Goal: Task Accomplishment & Management: Complete application form

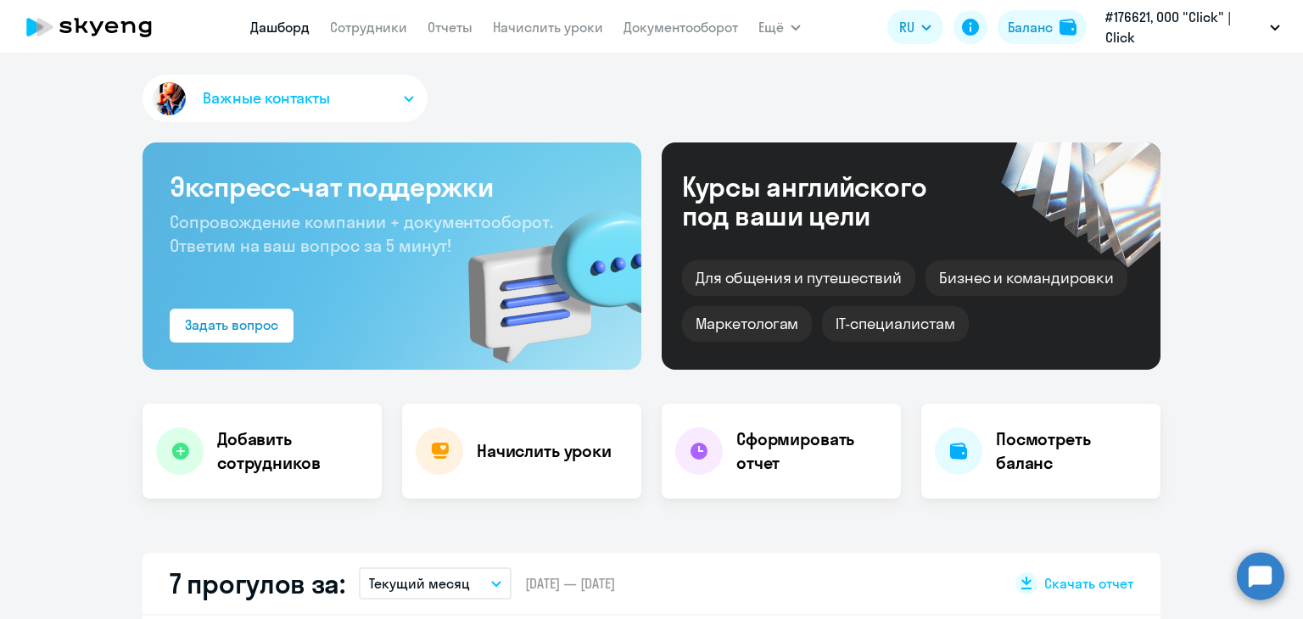
select select "30"
click at [380, 35] on link "Сотрудники" at bounding box center [368, 27] width 77 height 17
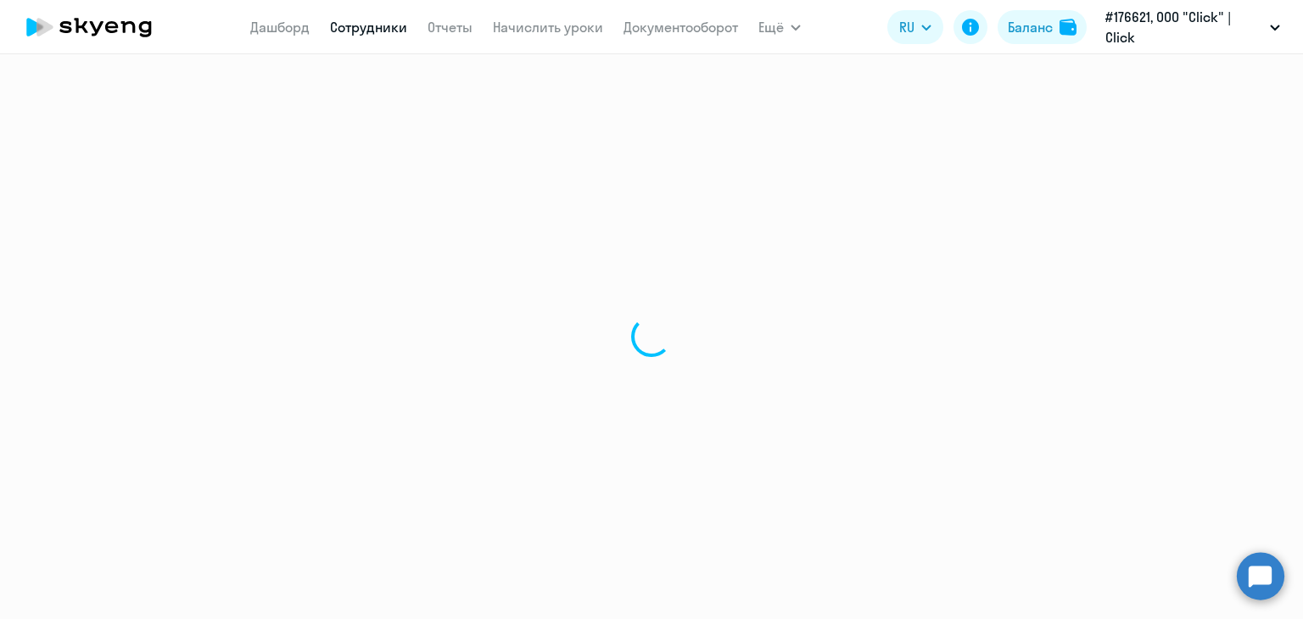
select select "30"
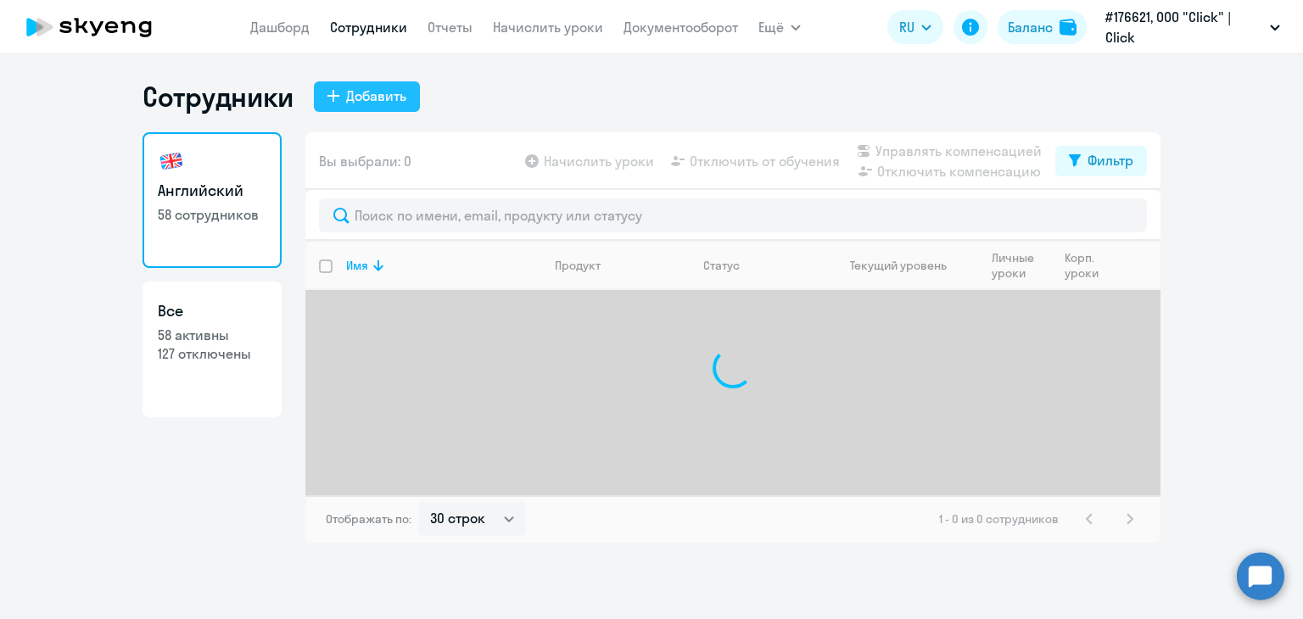
click at [370, 93] on div "Добавить" at bounding box center [376, 96] width 60 height 20
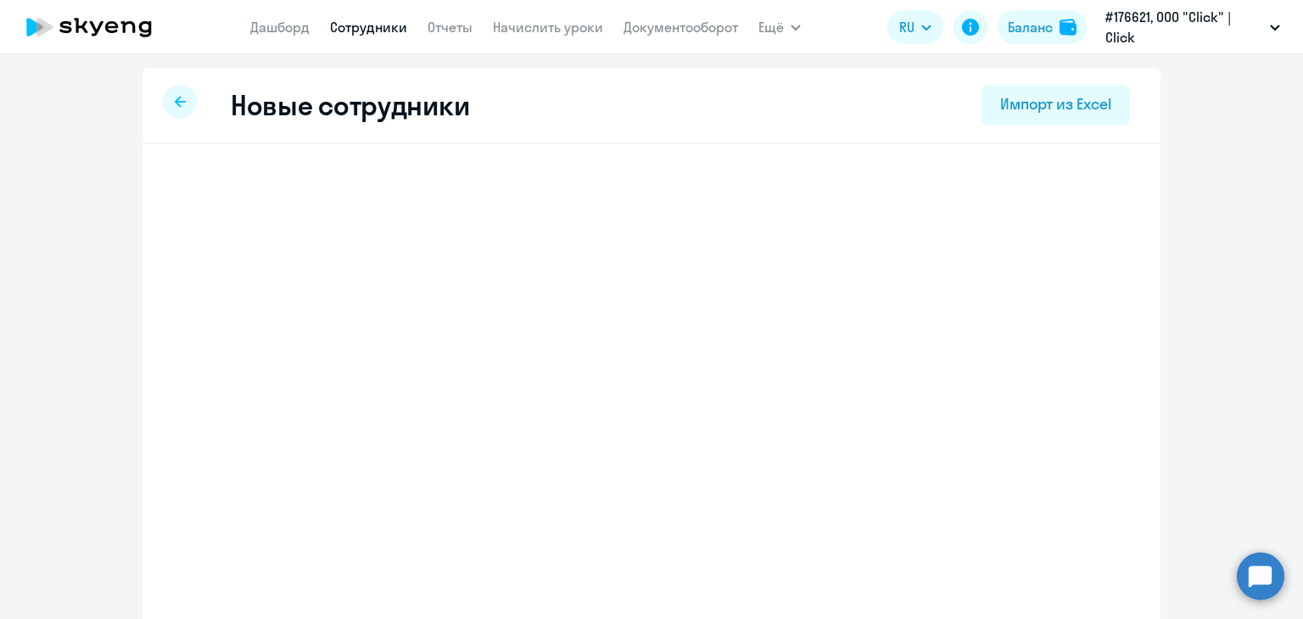
select select "english_adult_not_native_speaker"
select select "5"
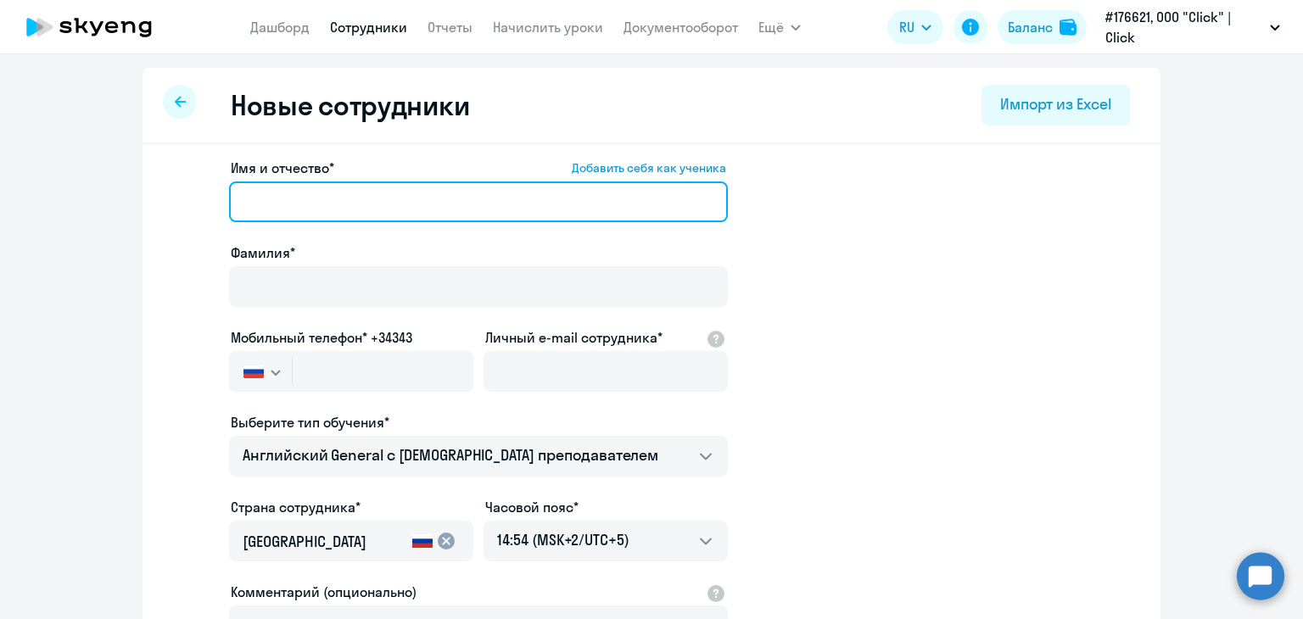
click at [296, 194] on input "Имя и отчество* Добавить себя как ученика" at bounding box center [478, 202] width 499 height 41
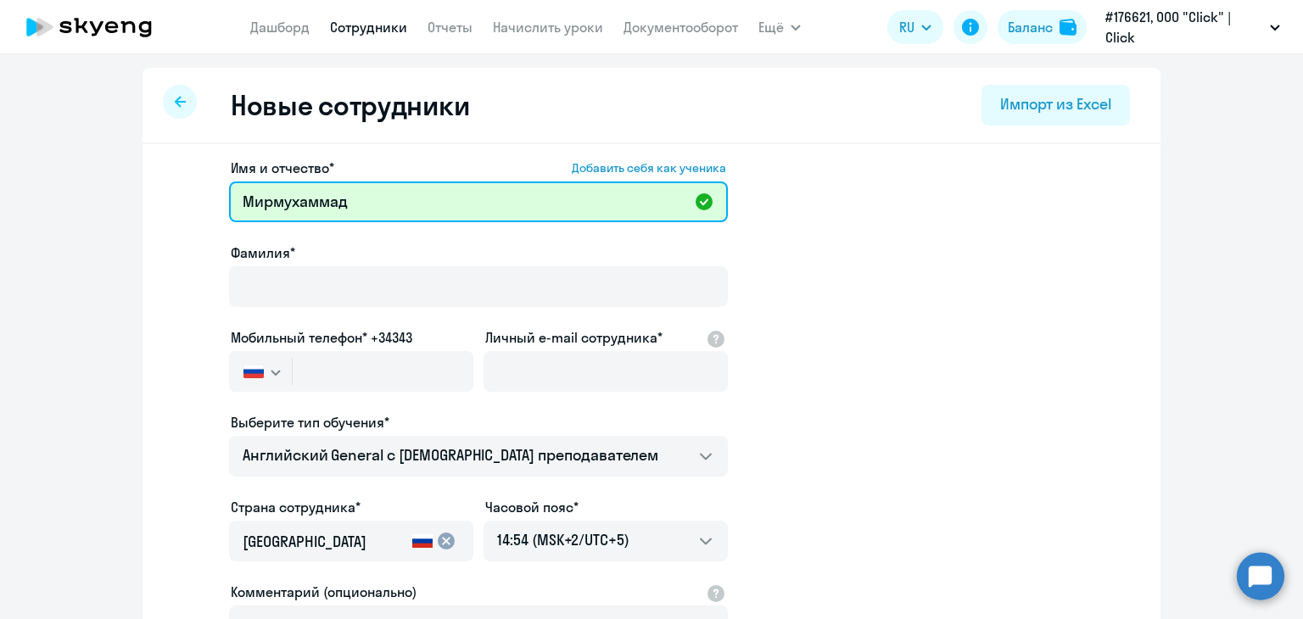
paste input "[PERSON_NAME]"
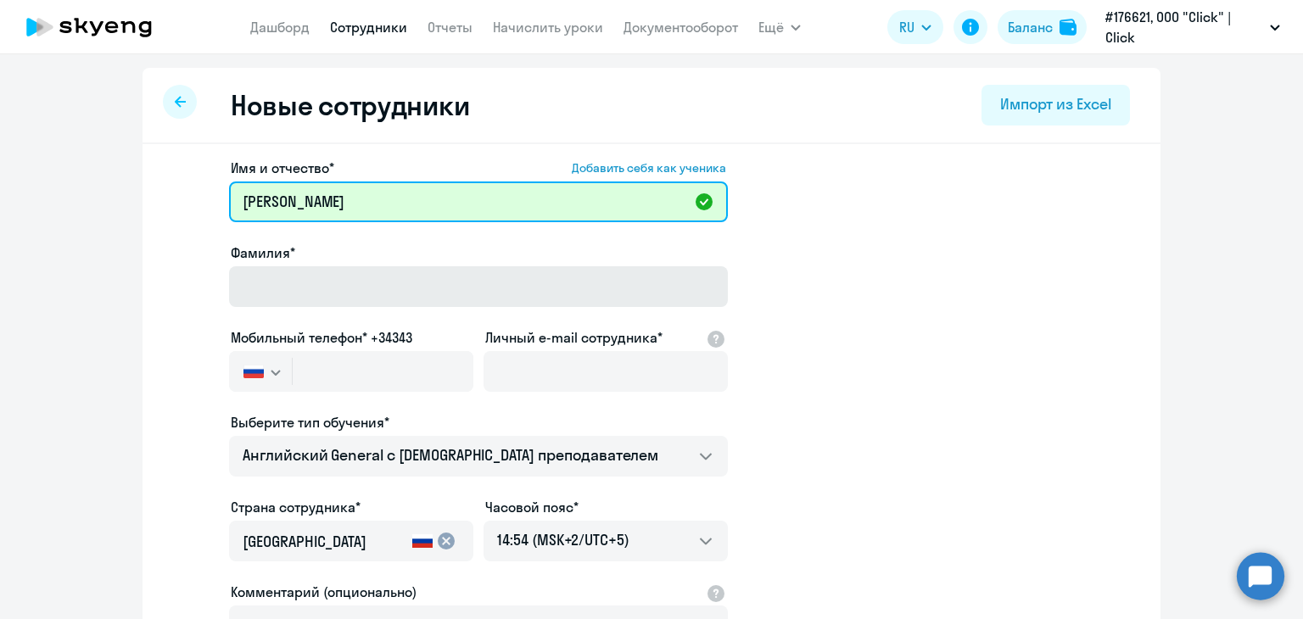
type input "[PERSON_NAME]"
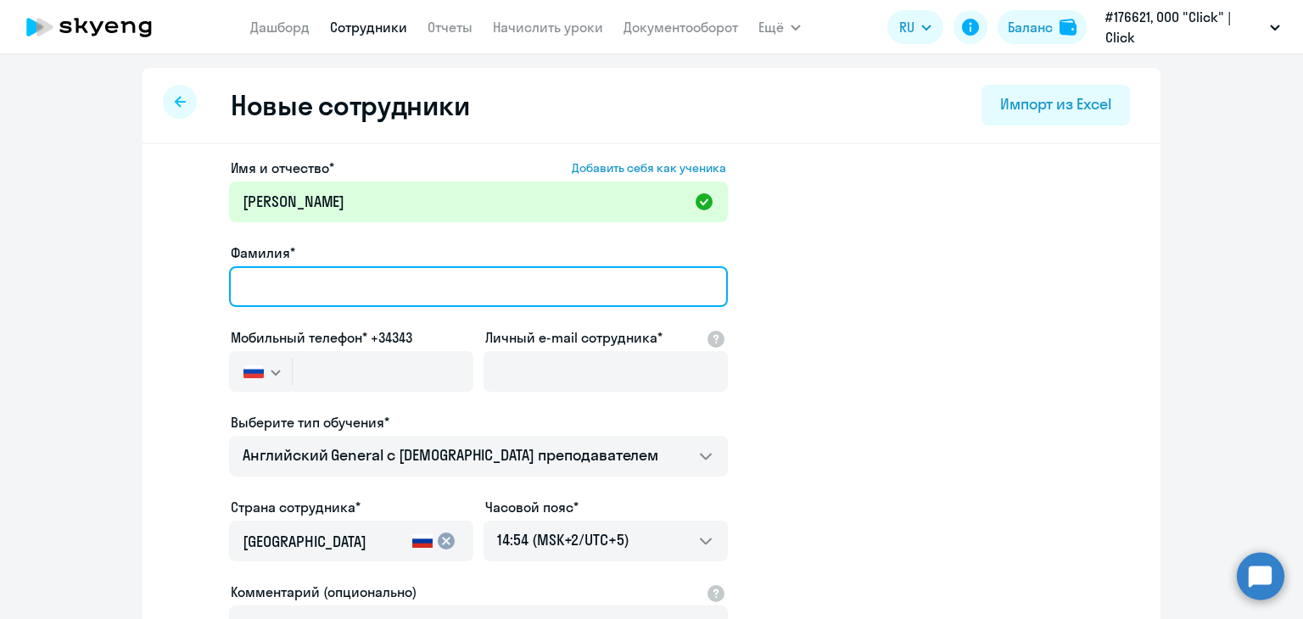
click at [343, 283] on input "Фамилия*" at bounding box center [478, 286] width 499 height 41
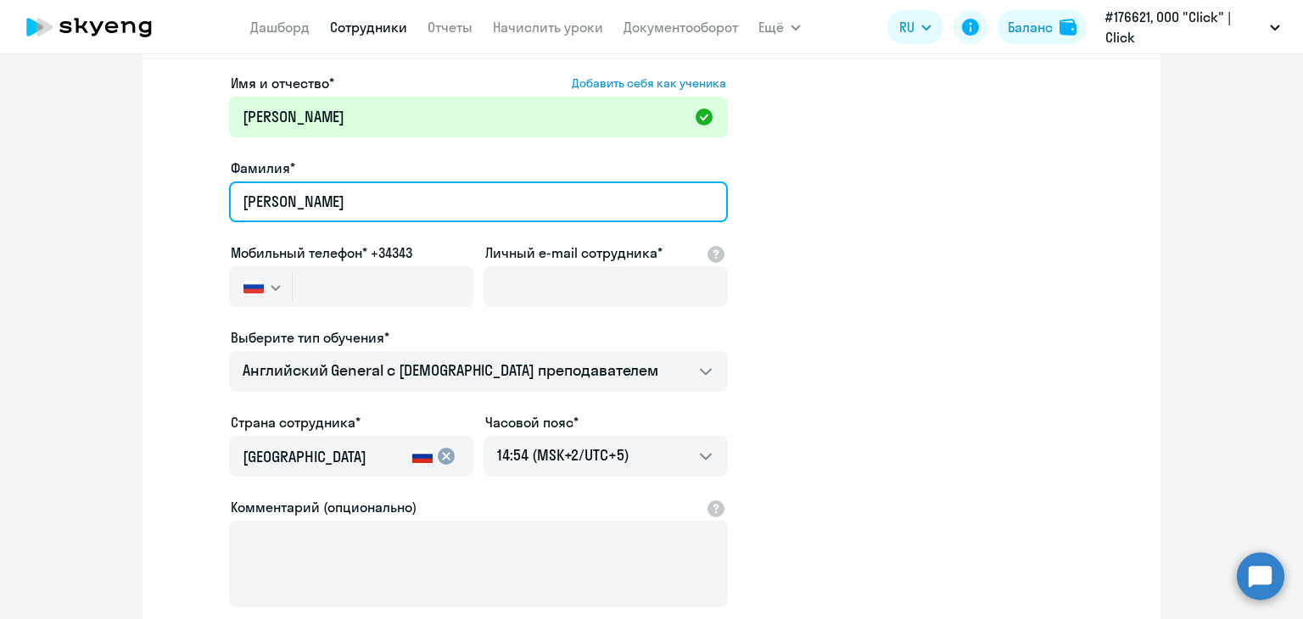
type input "[PERSON_NAME]"
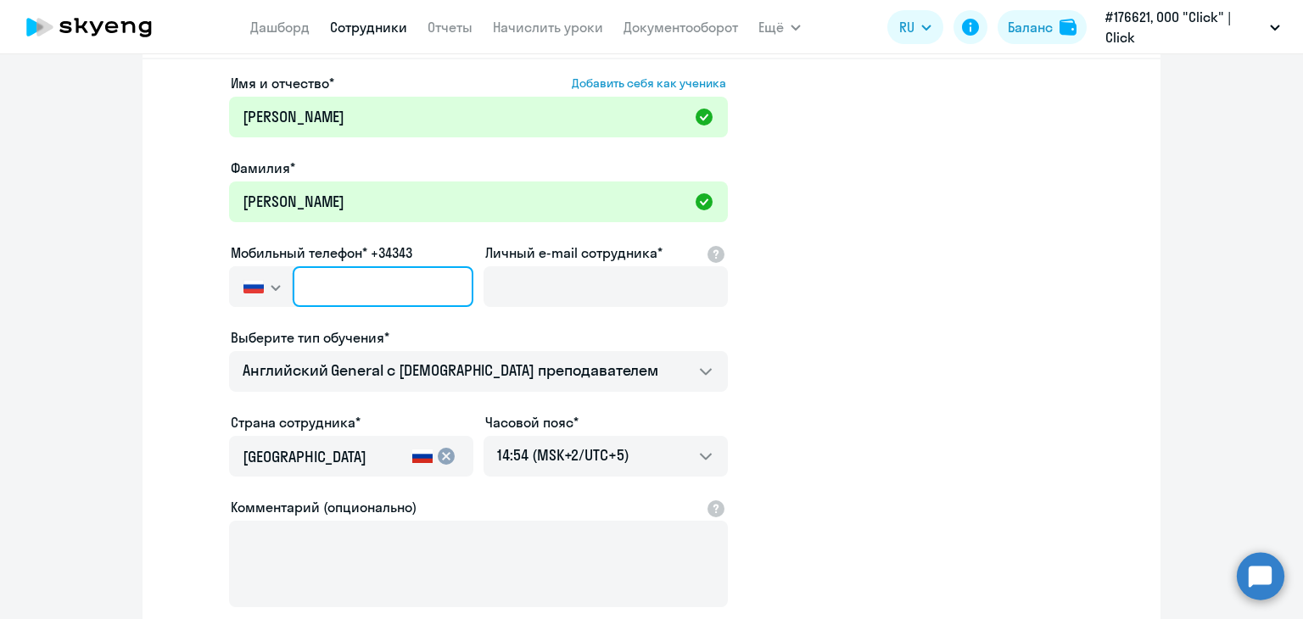
click at [362, 285] on input "text" at bounding box center [383, 286] width 181 height 41
paste input "[PHONE_NUMBER]"
type input "[PHONE_NUMBER]"
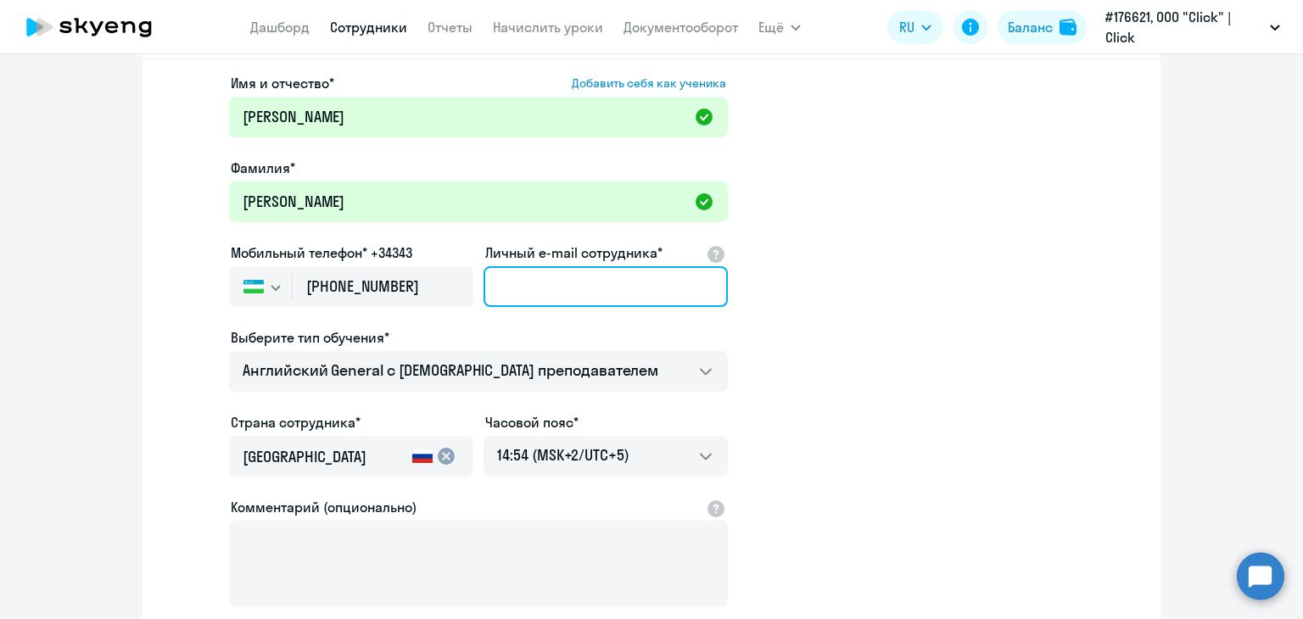
click at [543, 285] on input "Личный e-mail сотрудника*" at bounding box center [606, 286] width 244 height 41
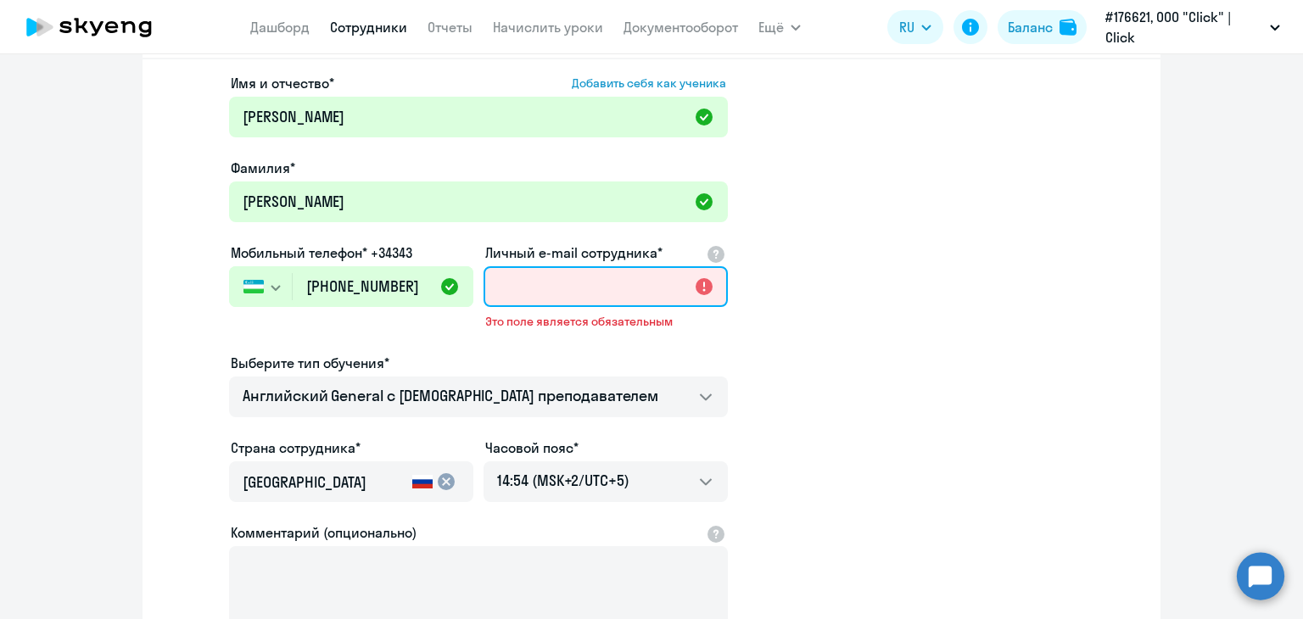
paste input "[EMAIL_ADDRESS][DOMAIN_NAME]"
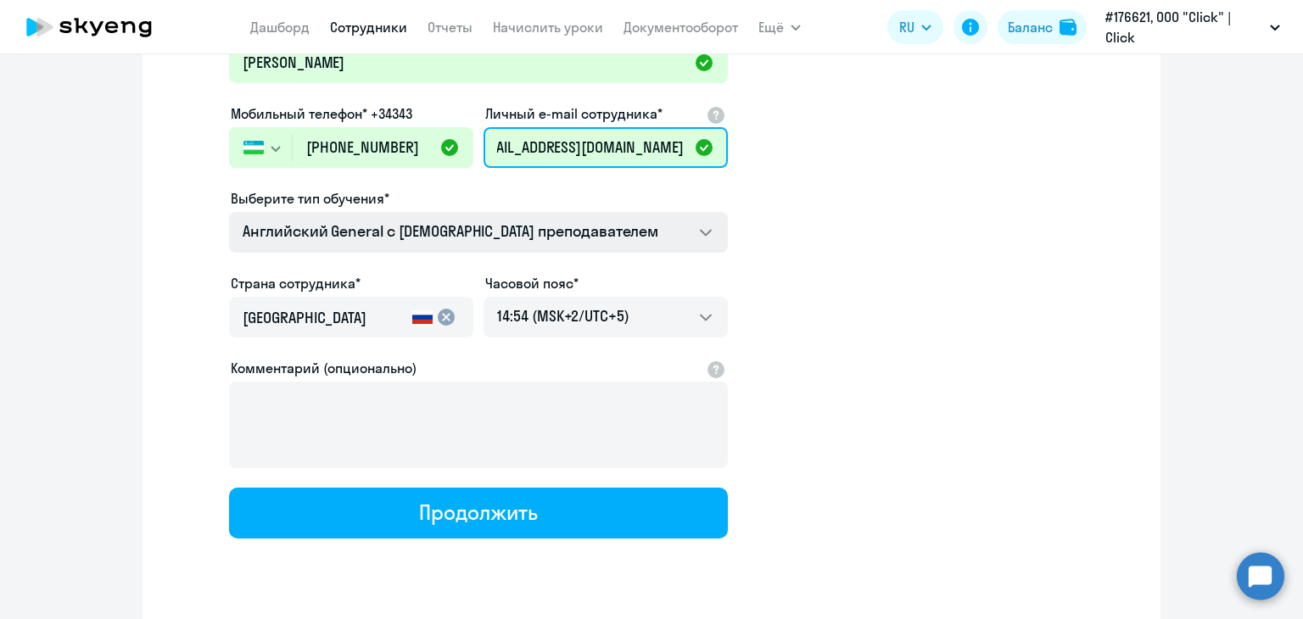
scroll to position [255, 0]
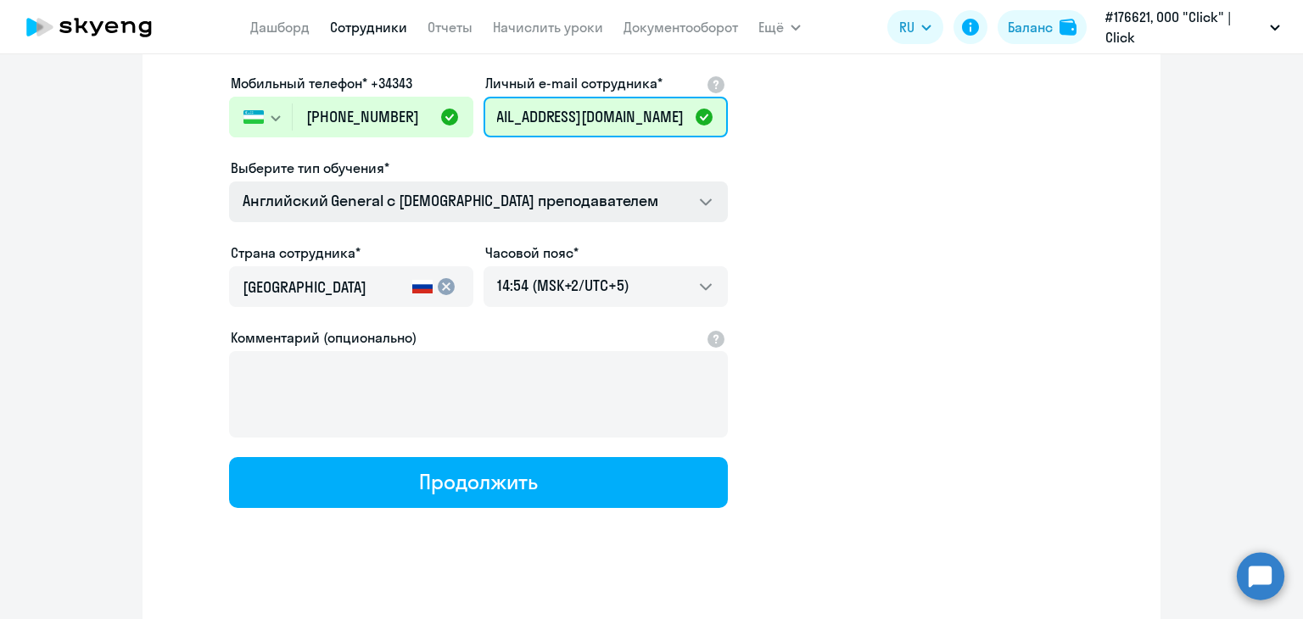
type input "[EMAIL_ADDRESS][DOMAIN_NAME]"
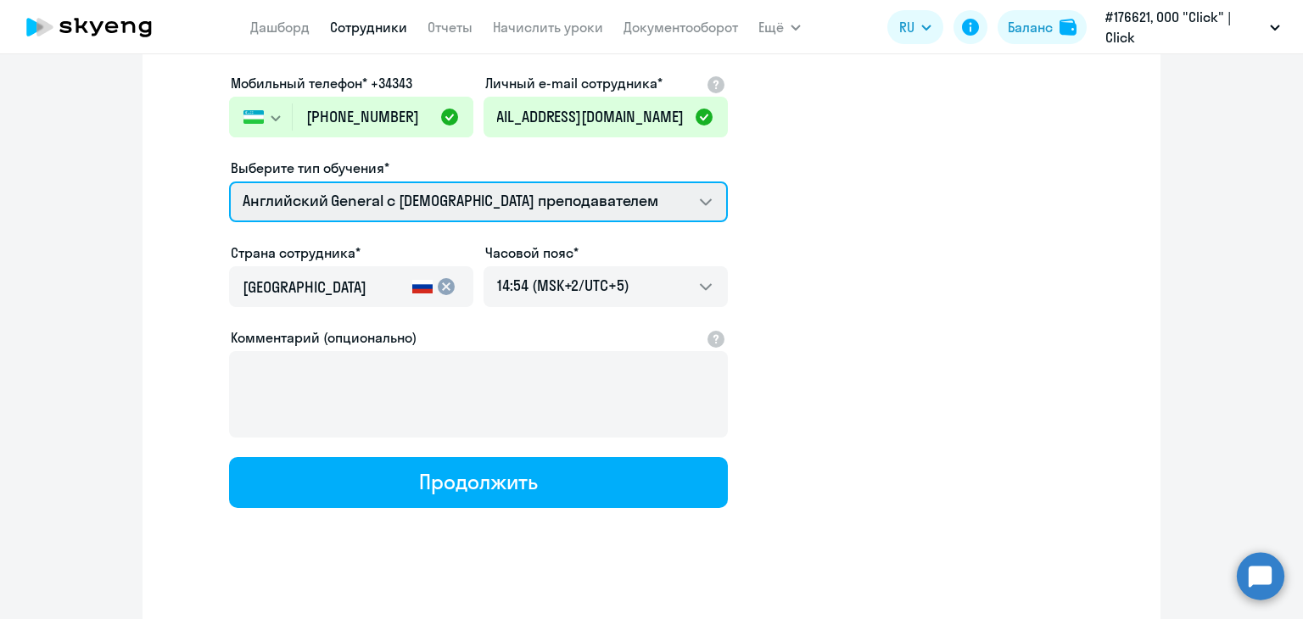
click at [632, 205] on select "Премиум английский с русскоговорящим преподавателем Английский General с [DEMOG…" at bounding box center [478, 202] width 499 height 41
select select "english_adult_not_native_speaker_premium"
click at [229, 182] on select "Премиум английский с русскоговорящим преподавателем Английский General с [DEMOG…" at bounding box center [478, 202] width 499 height 41
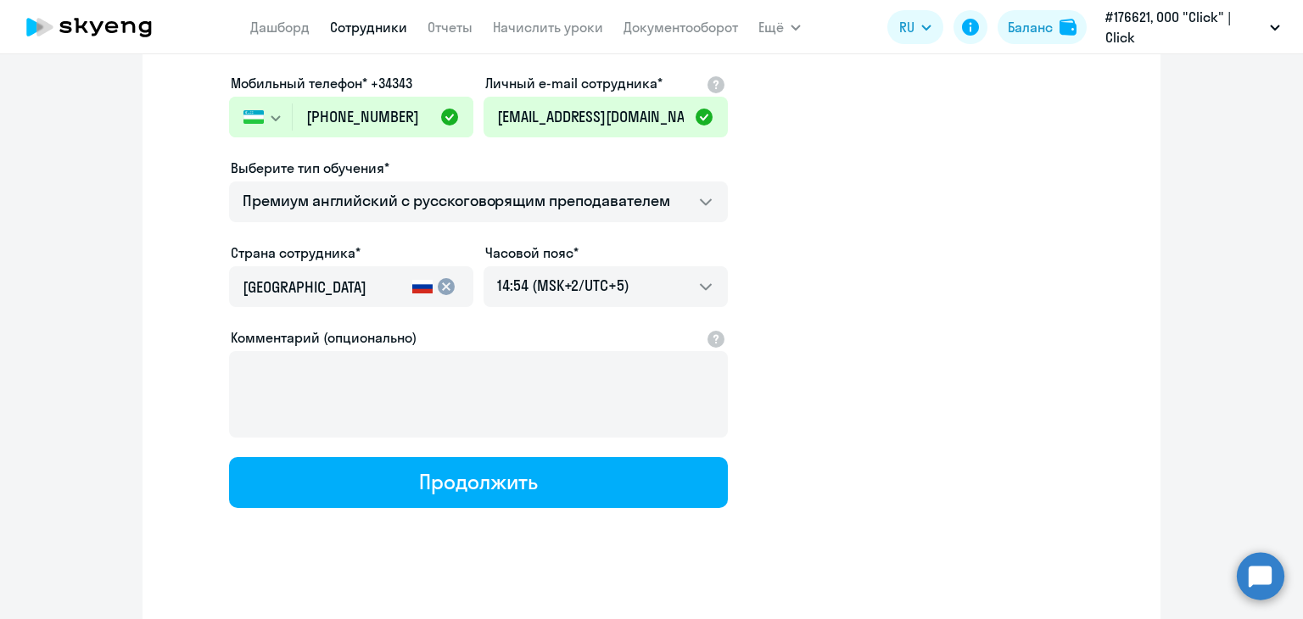
click at [392, 285] on input "[GEOGRAPHIC_DATA]" at bounding box center [324, 288] width 163 height 22
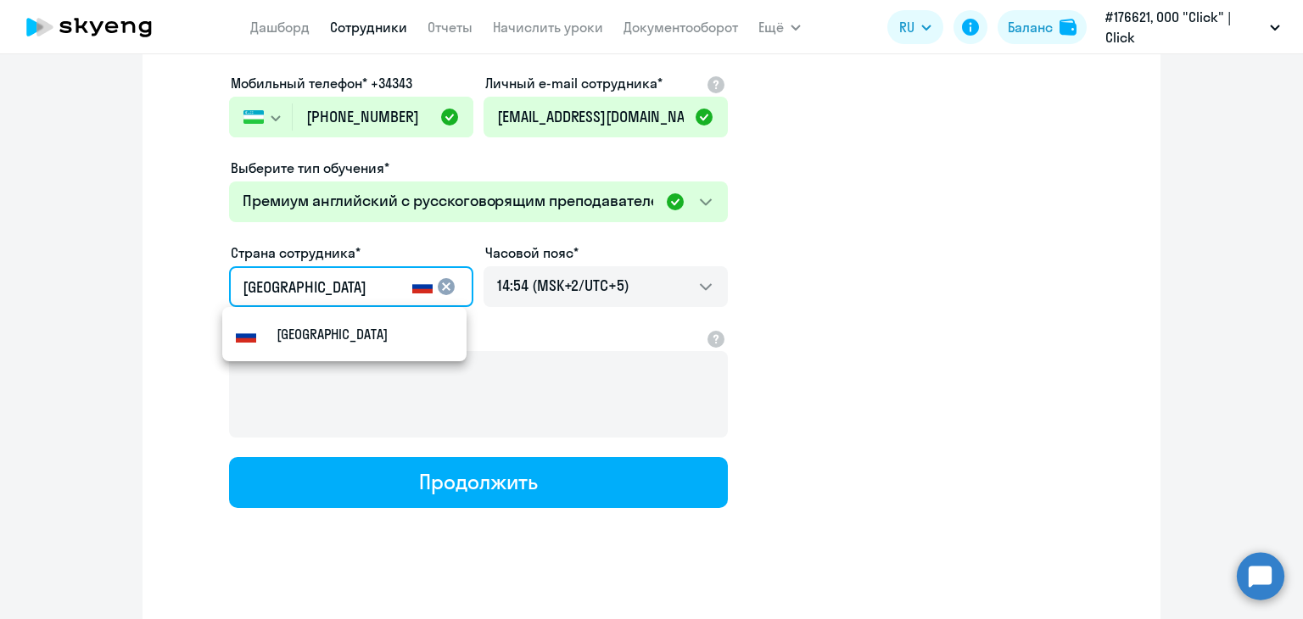
drag, startPoint x: 370, startPoint y: 279, endPoint x: 42, endPoint y: 232, distance: 331.8
click at [42, 232] on ng-component "Новые сотрудники Импорт из Excel Имя и отчество* Добавить себя как ученика [PER…" at bounding box center [651, 224] width 1303 height 822
click at [329, 346] on mat-option "Узбекистан" at bounding box center [344, 334] width 244 height 41
type input "Узбекистан"
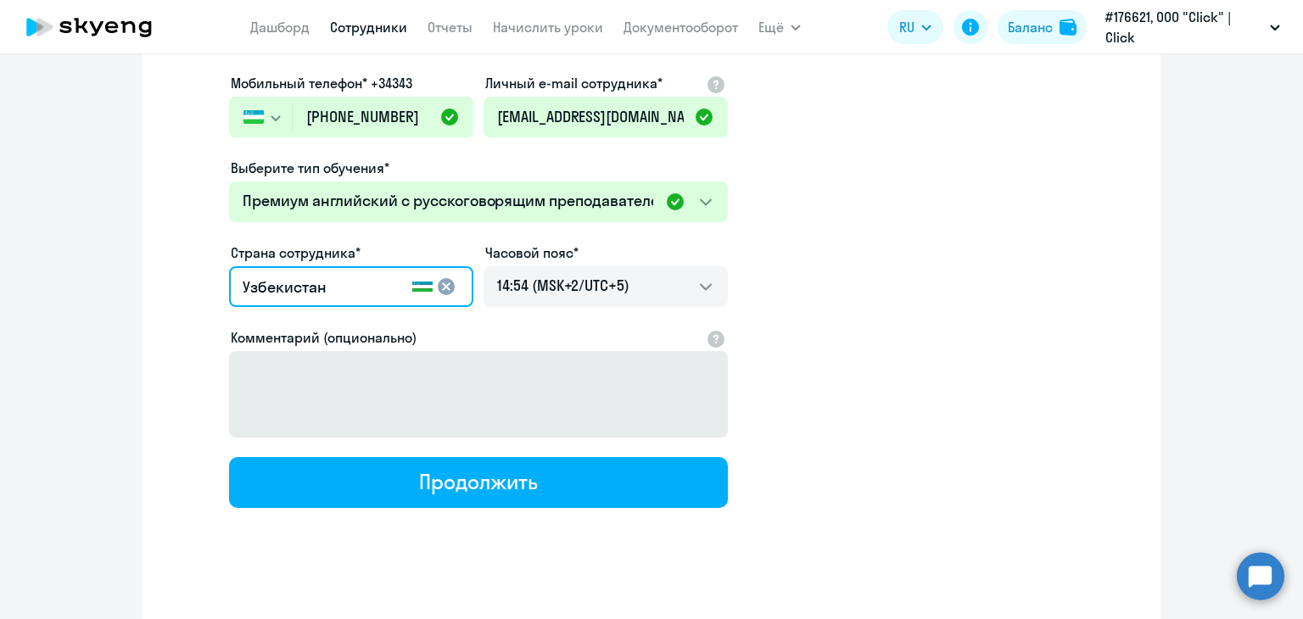
scroll to position [268, 0]
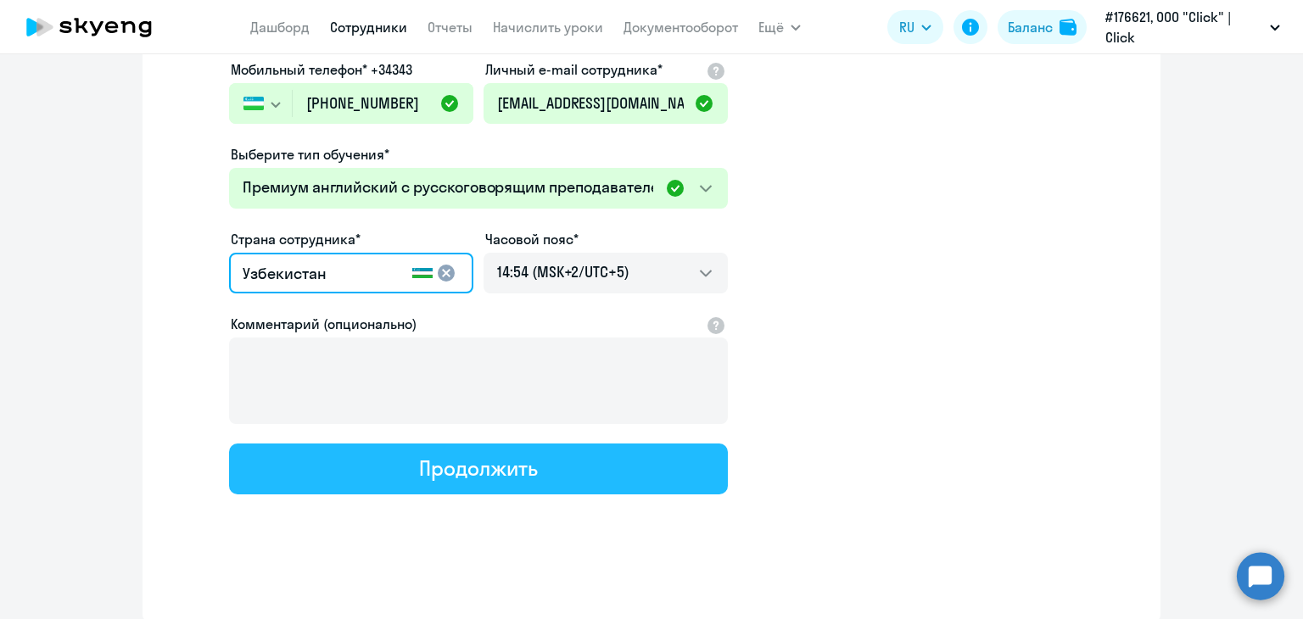
click at [468, 468] on div "Продолжить" at bounding box center [478, 468] width 118 height 27
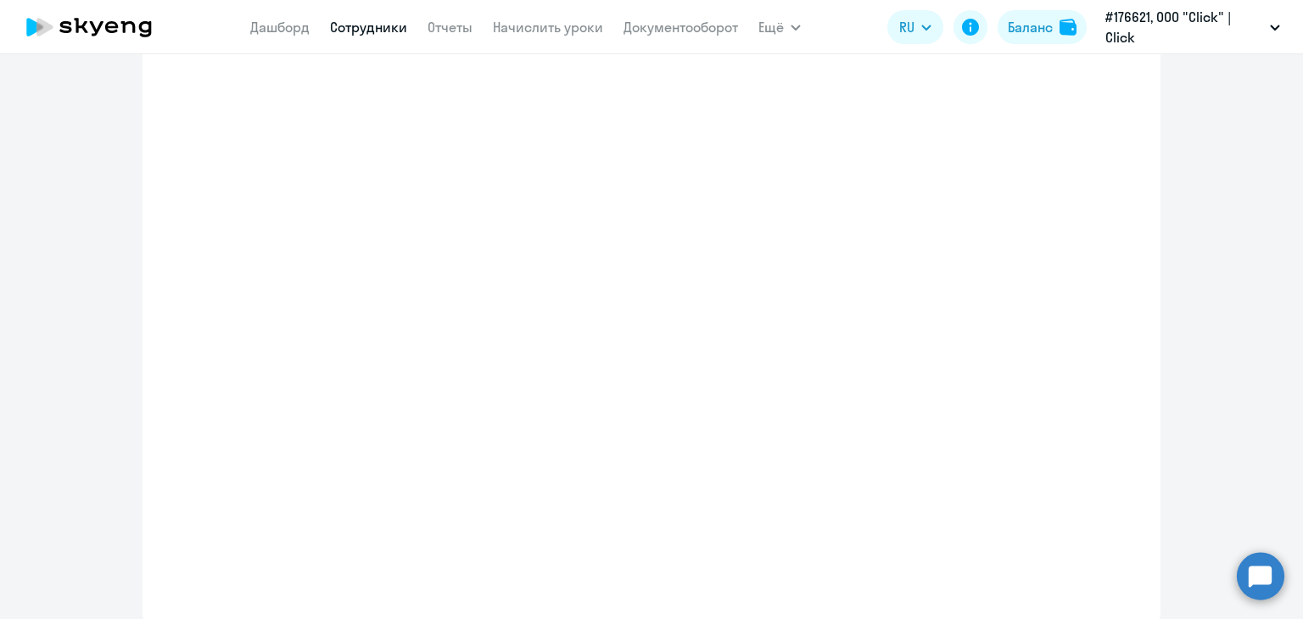
select select "english_adult_not_native_speaker_premium"
select select "5"
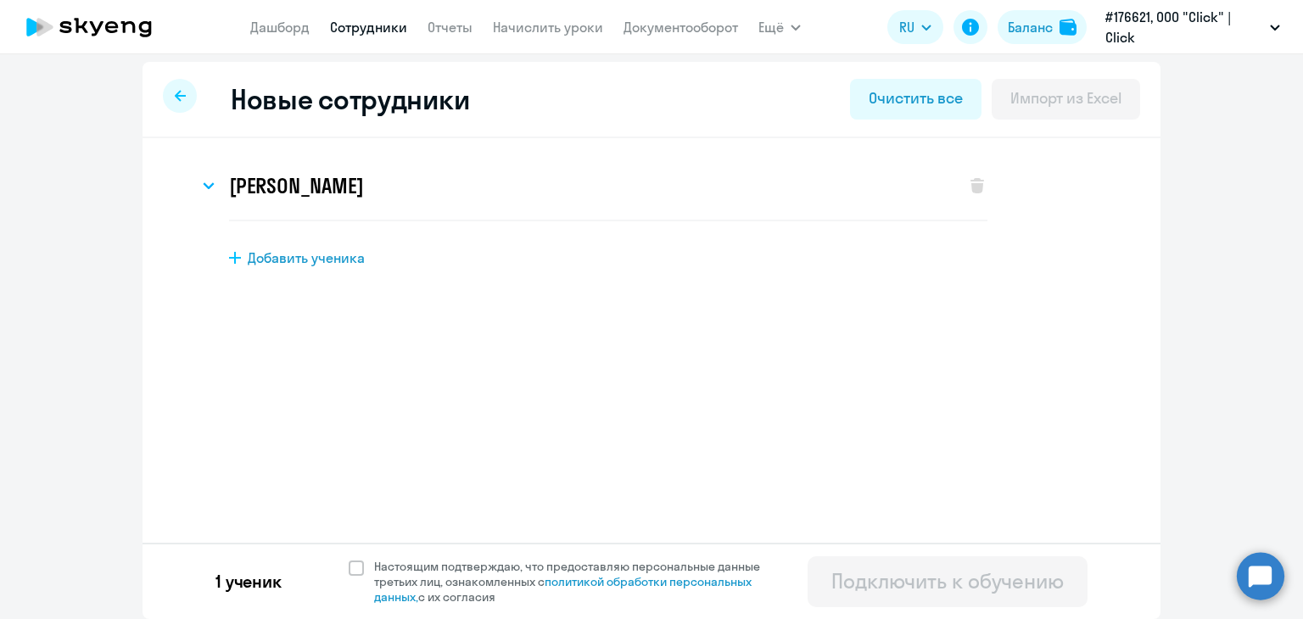
scroll to position [0, 0]
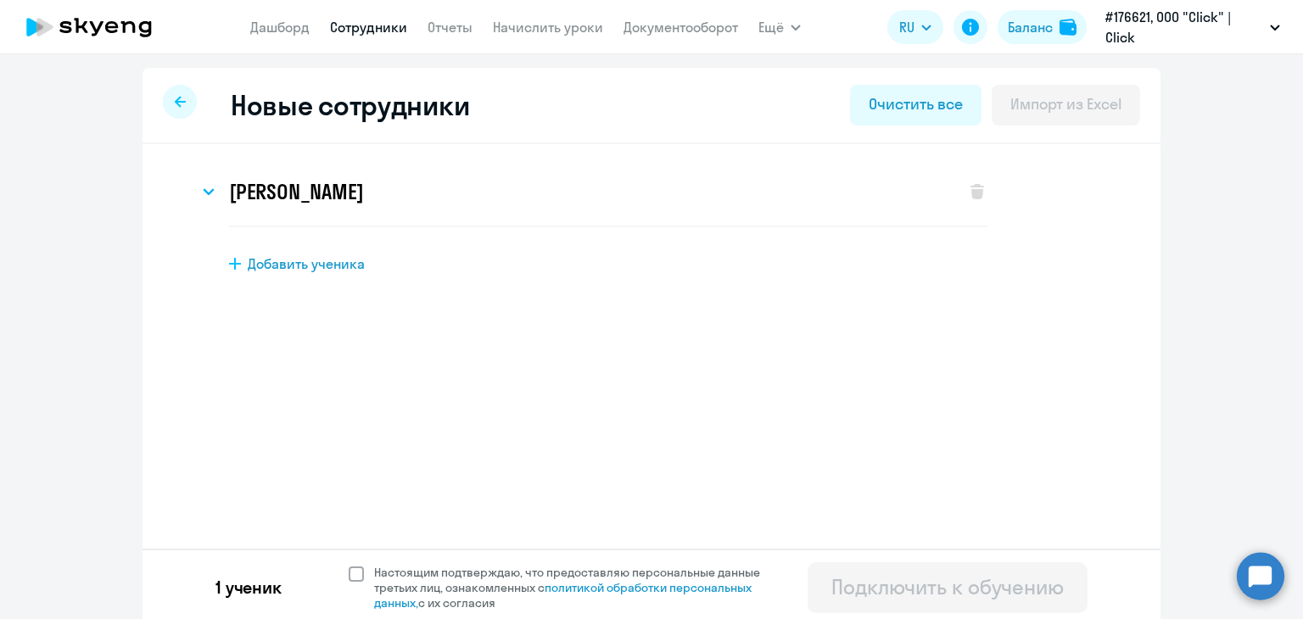
click at [349, 568] on span at bounding box center [356, 574] width 15 height 15
click at [348, 565] on input "Настоящим подтверждаю, что предоставляю персональные данные третьих лиц, ознако…" at bounding box center [348, 564] width 1 height 1
checkbox input "true"
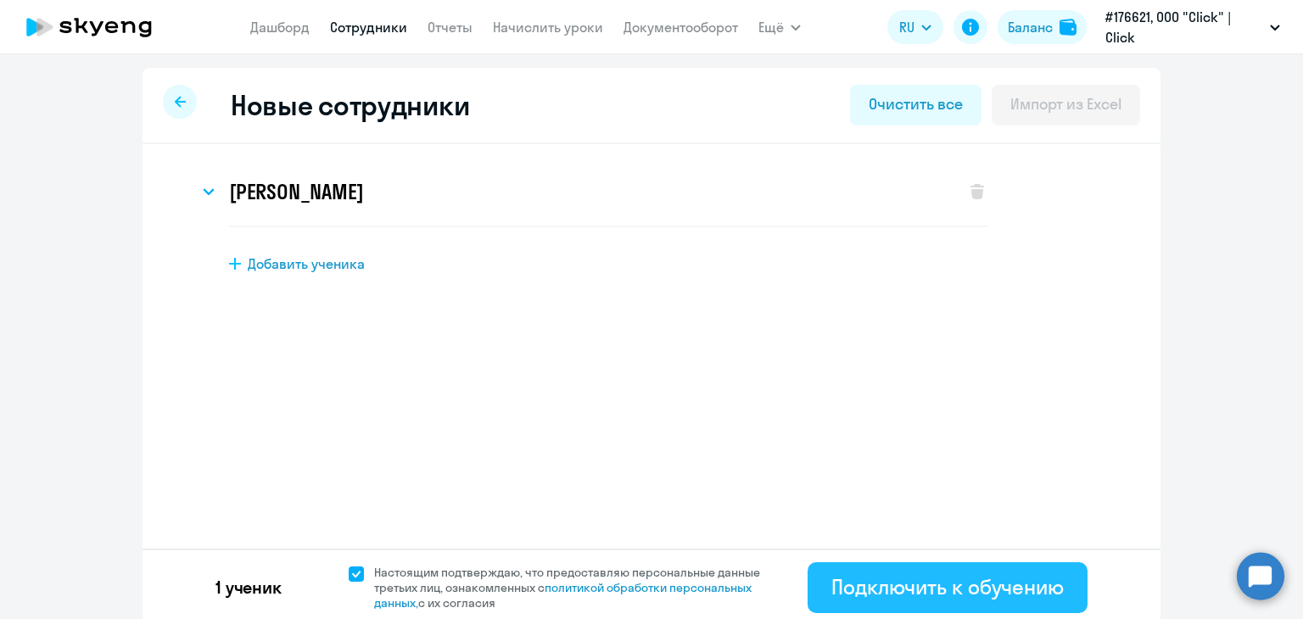
click at [832, 577] on div "Подключить к обучению" at bounding box center [948, 587] width 233 height 27
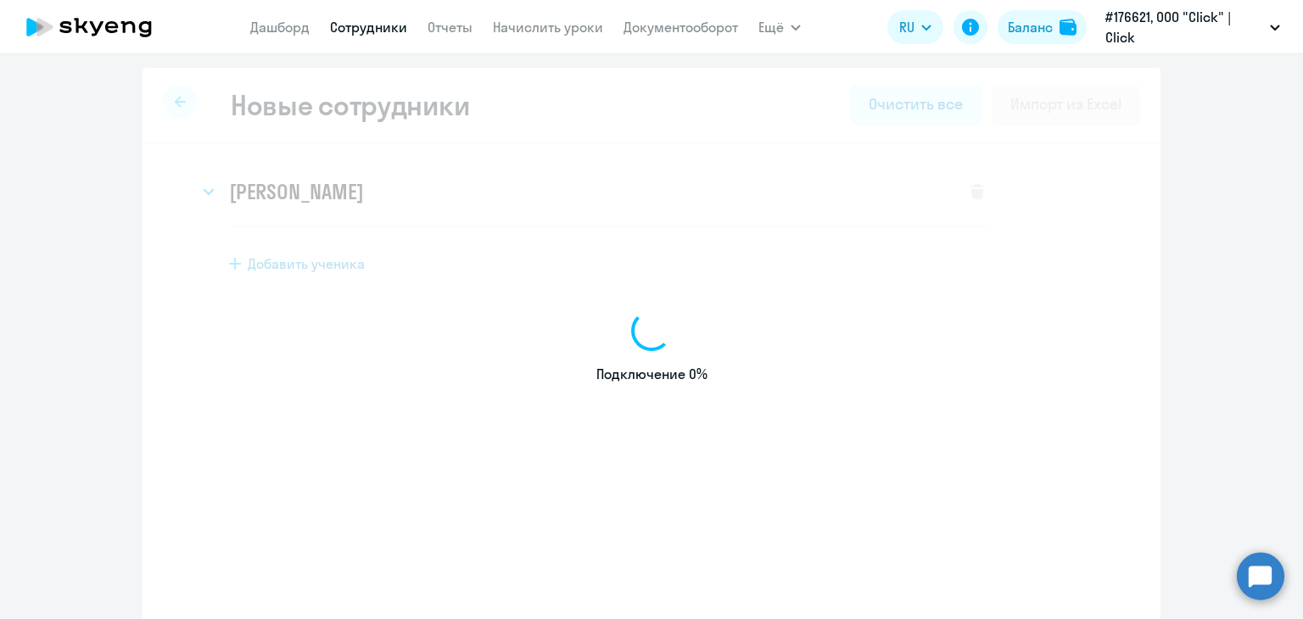
select select "english_adult_not_native_speaker"
select select "5"
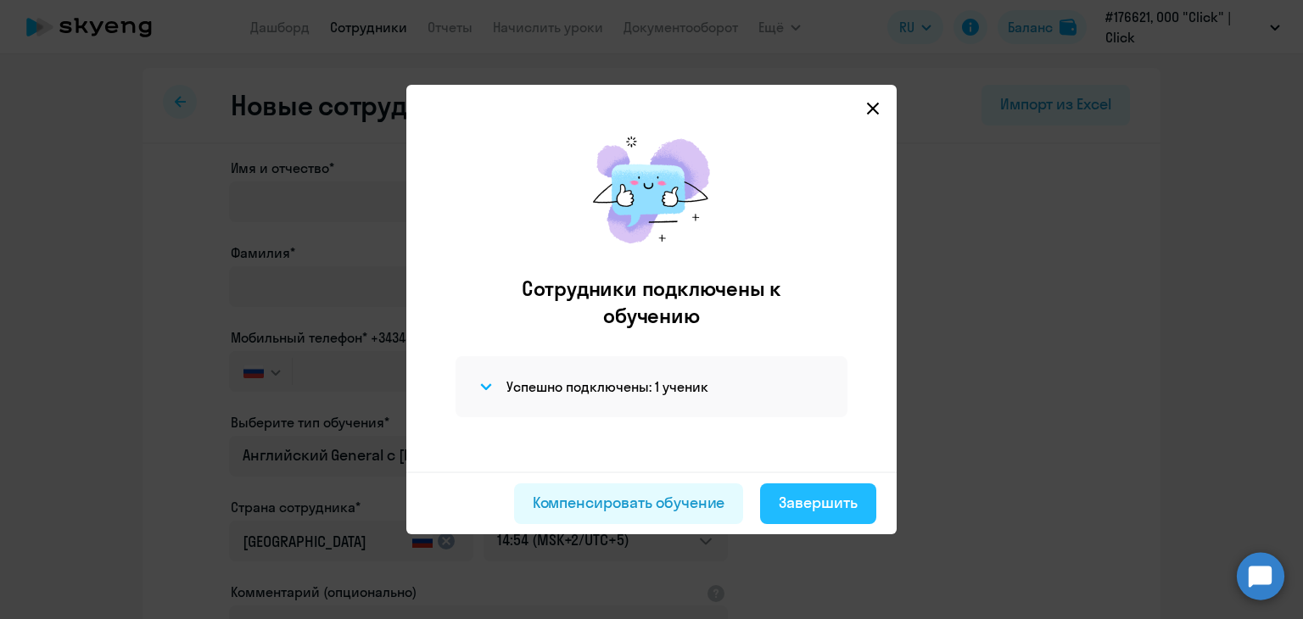
click at [807, 500] on div "Завершить" at bounding box center [818, 503] width 79 height 22
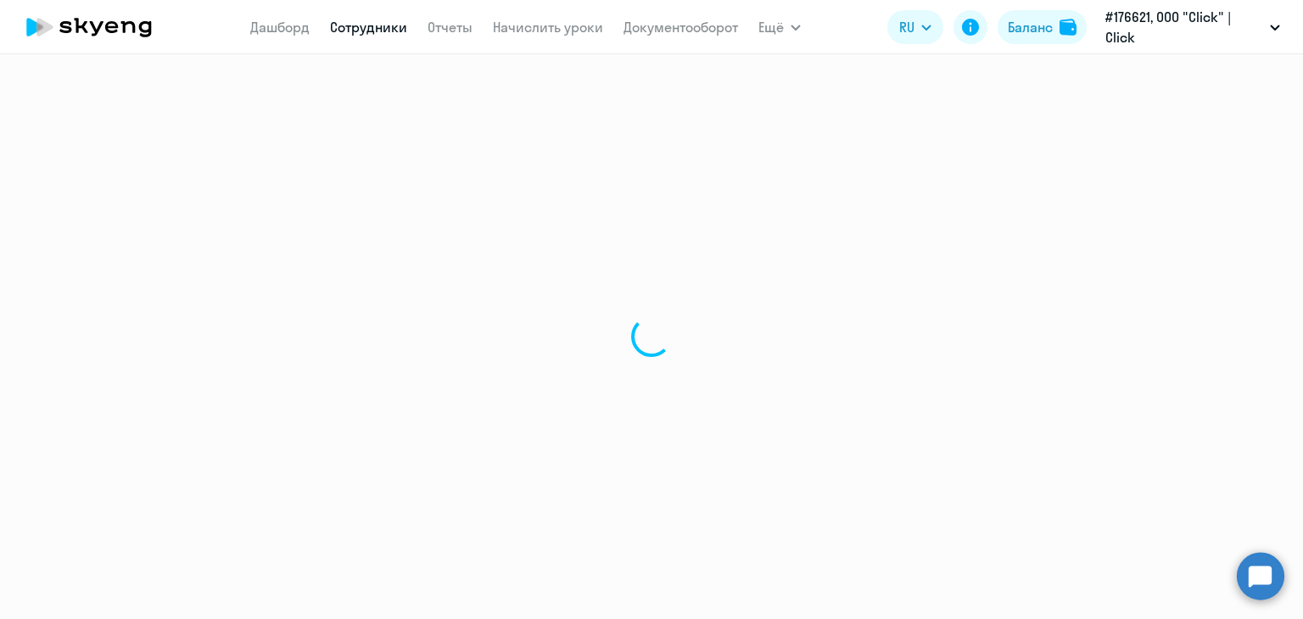
select select "30"
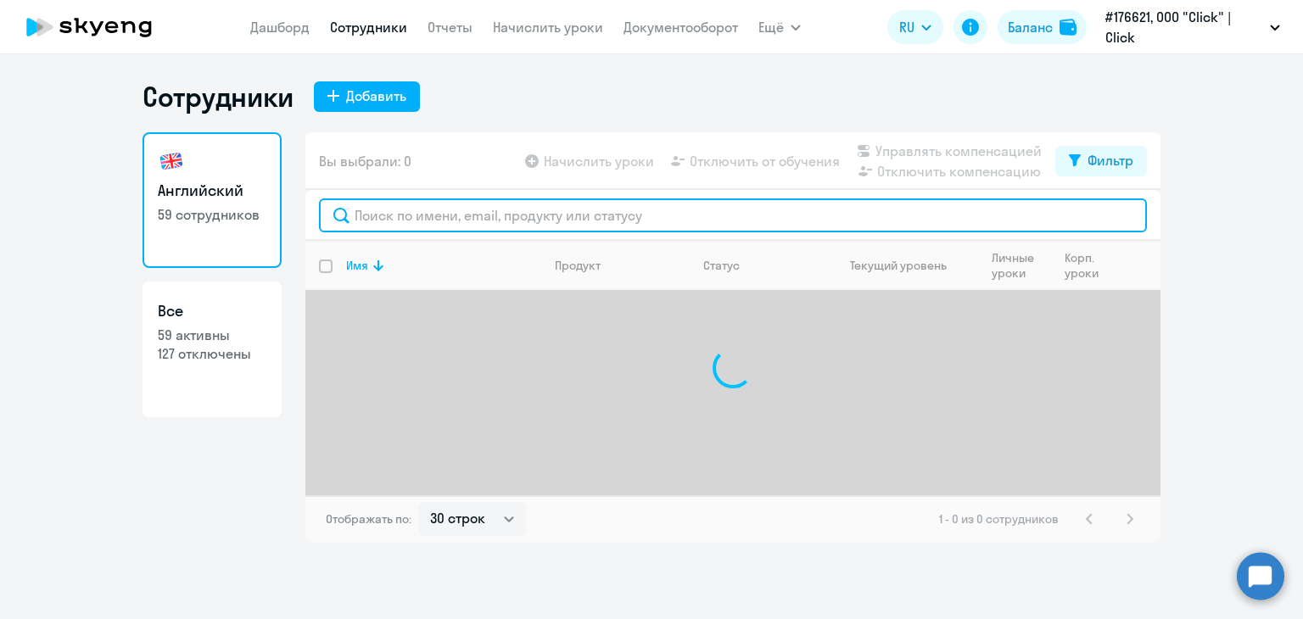
click at [408, 217] on input "text" at bounding box center [733, 216] width 828 height 34
type input "[PERSON_NAME]"
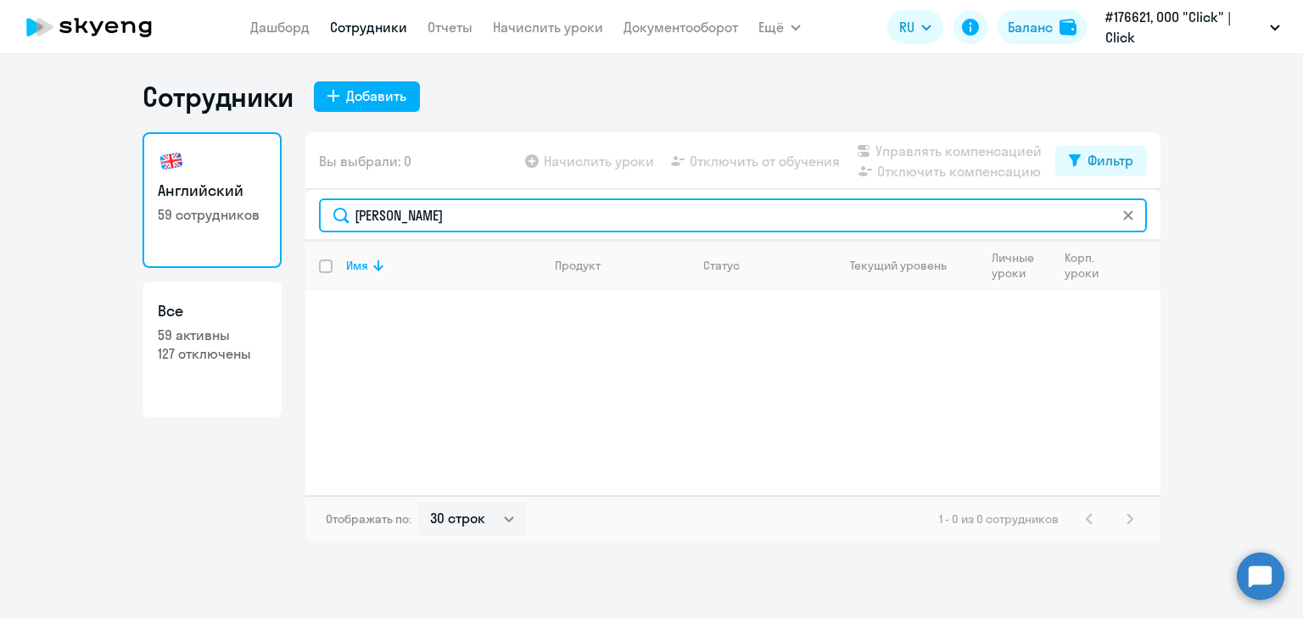
drag, startPoint x: 479, startPoint y: 216, endPoint x: 335, endPoint y: 206, distance: 144.6
click at [335, 206] on input "[PERSON_NAME]" at bounding box center [733, 216] width 828 height 34
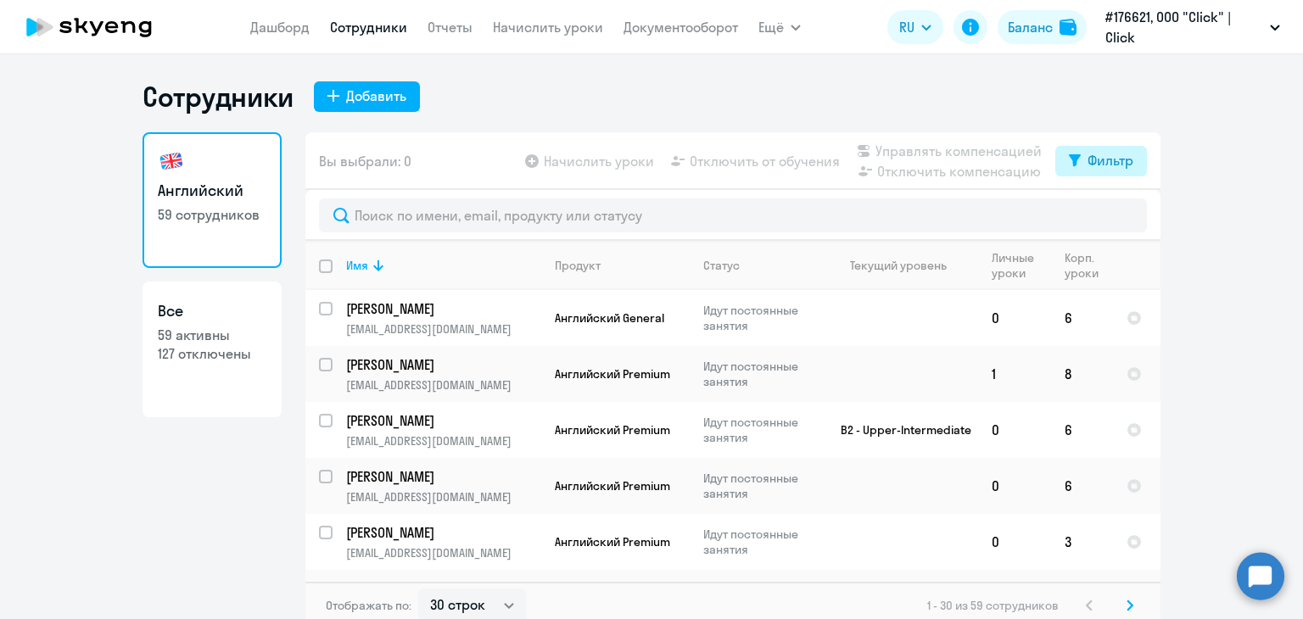
click at [1126, 165] on div "Фильтр" at bounding box center [1111, 160] width 46 height 20
click at [772, 314] on p "Идут постоянные занятия" at bounding box center [761, 318] width 116 height 31
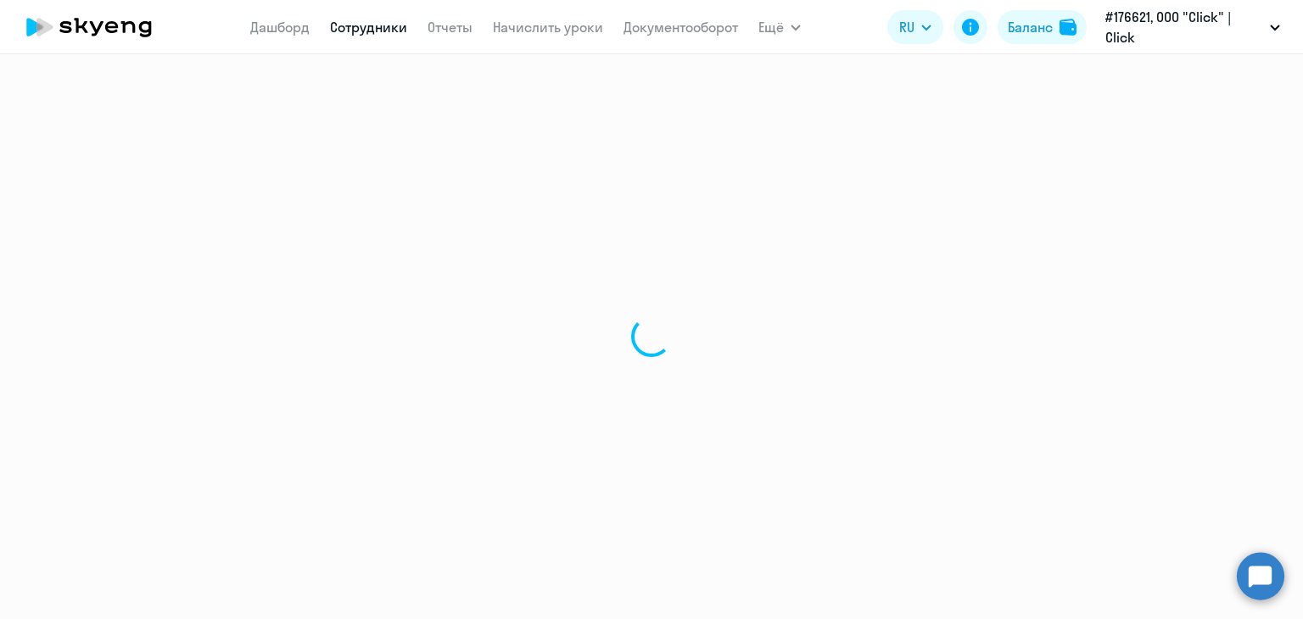
select select "english"
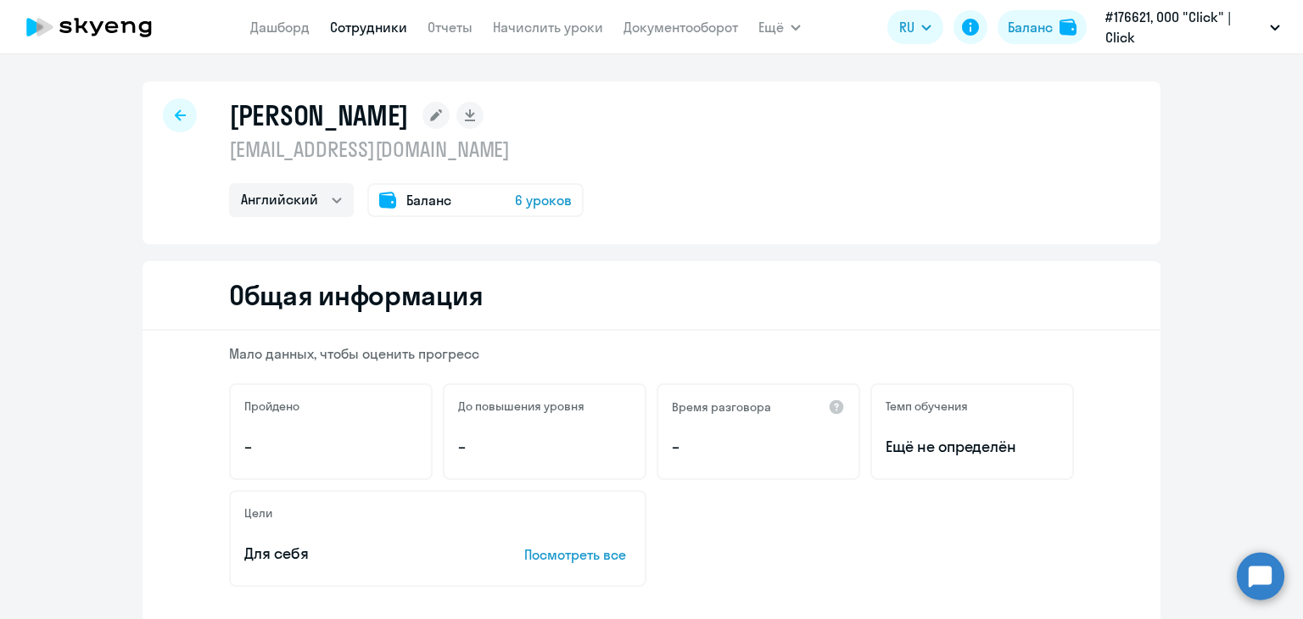
click at [177, 106] on div at bounding box center [180, 115] width 34 height 34
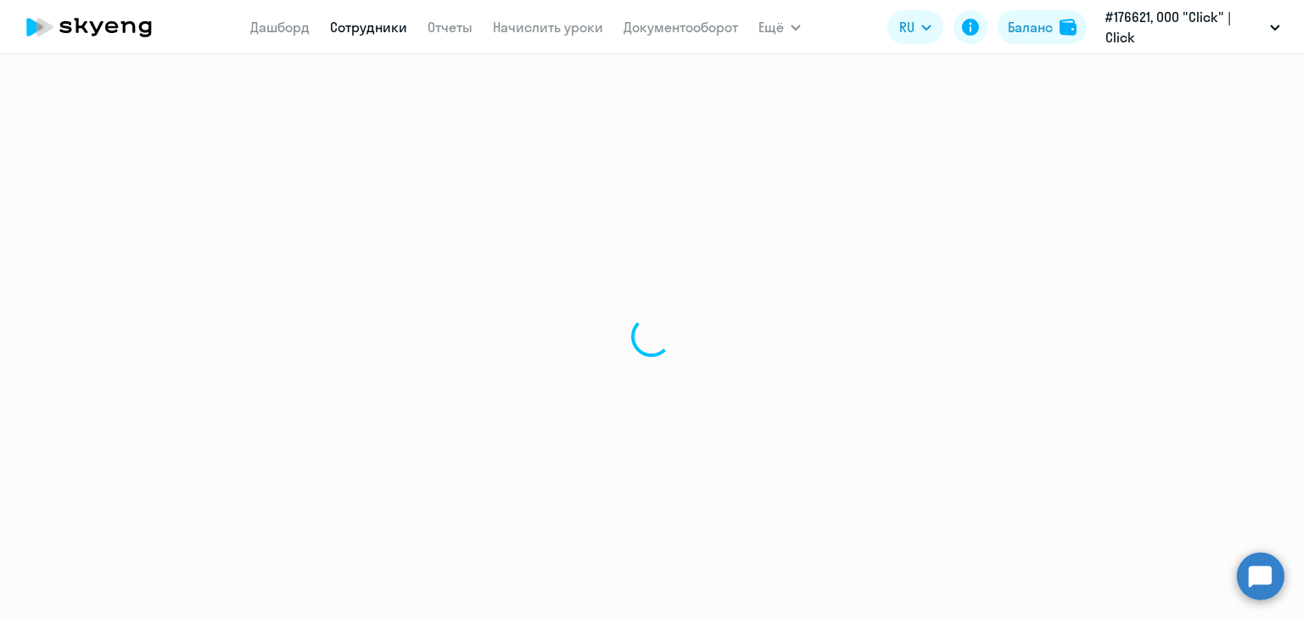
select select "30"
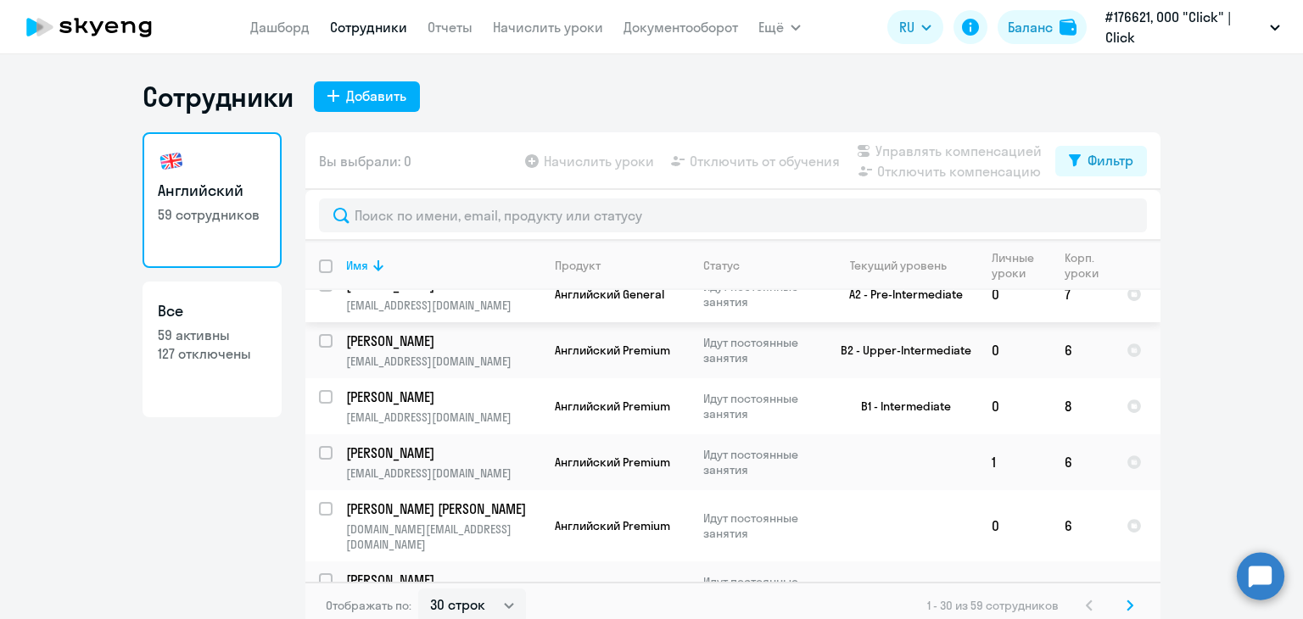
scroll to position [1103, 0]
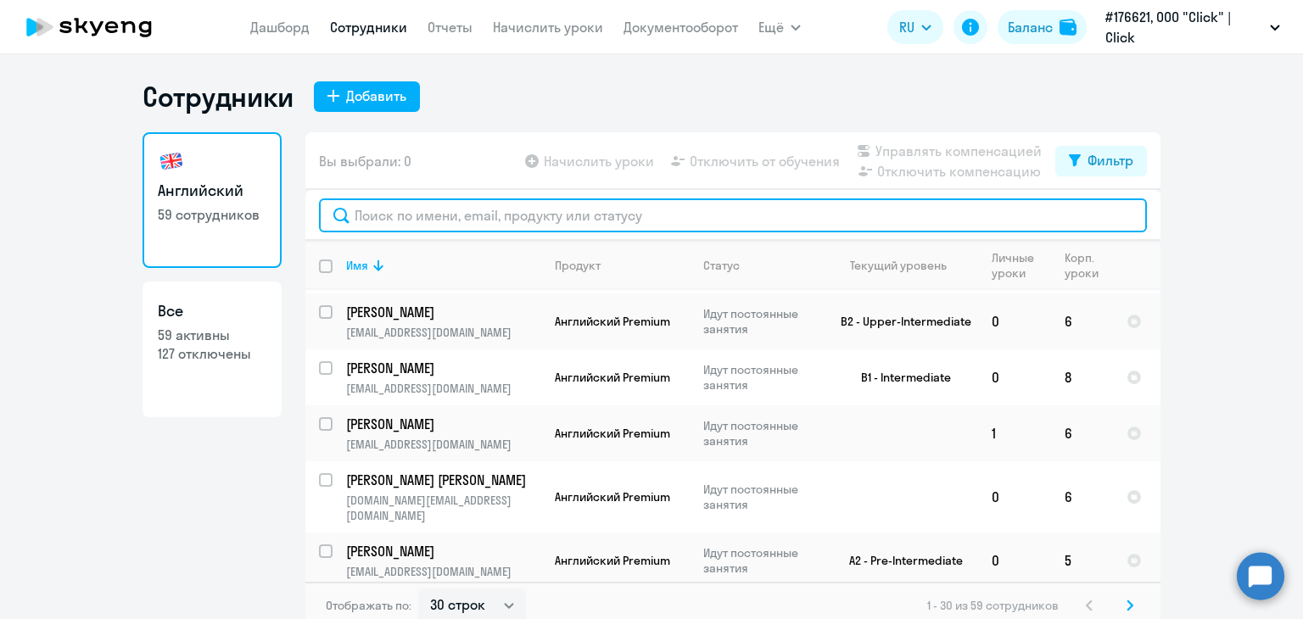
click at [533, 210] on input "text" at bounding box center [733, 216] width 828 height 34
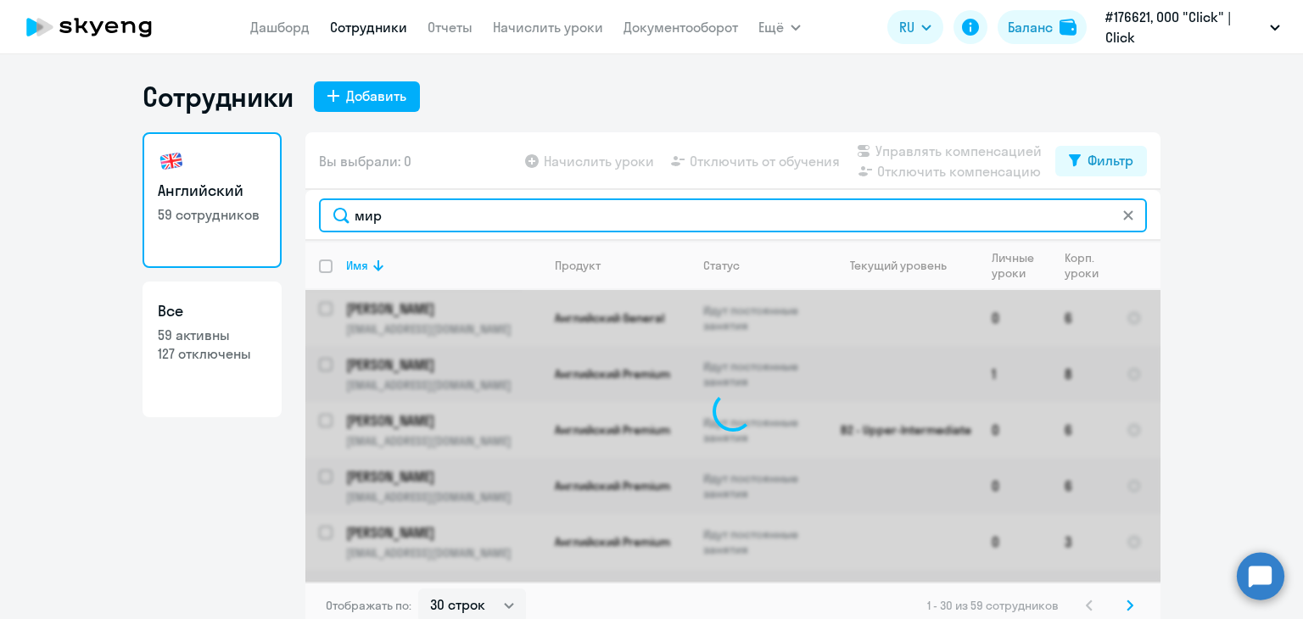
type input "мирм"
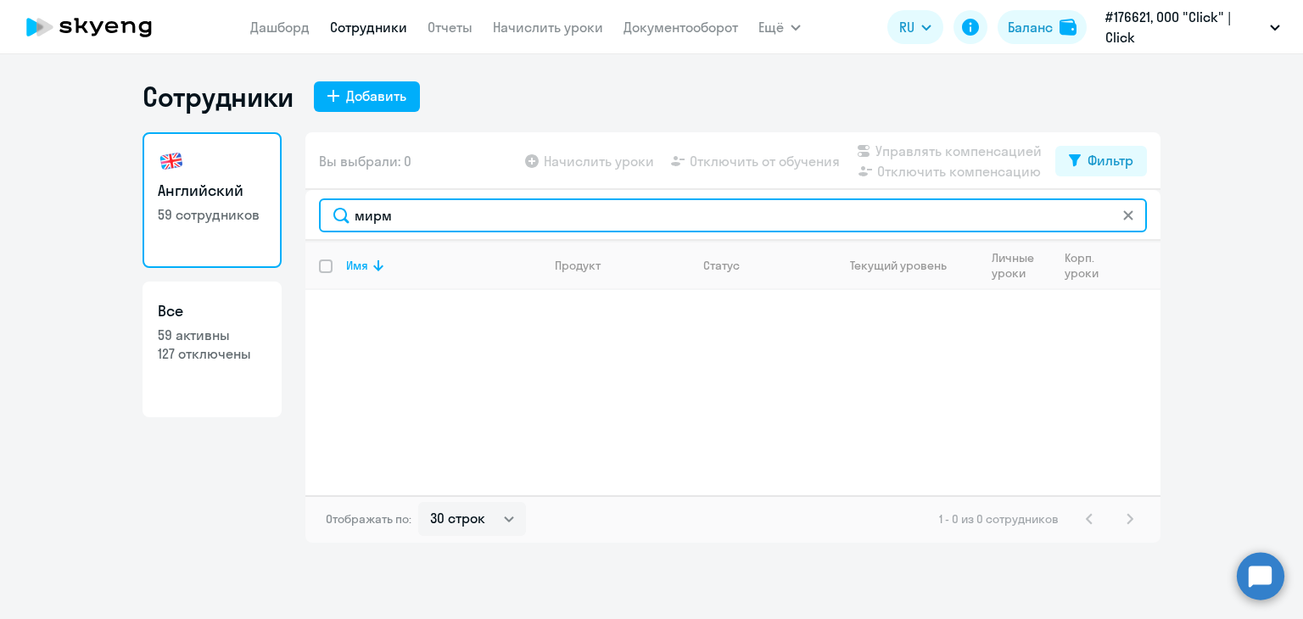
drag, startPoint x: 754, startPoint y: 202, endPoint x: 292, endPoint y: 206, distance: 461.6
click at [292, 206] on div "Английский 59 сотрудников Все 59 активны 127 отключены Вы выбрали: 0 Начислить …" at bounding box center [652, 337] width 1018 height 411
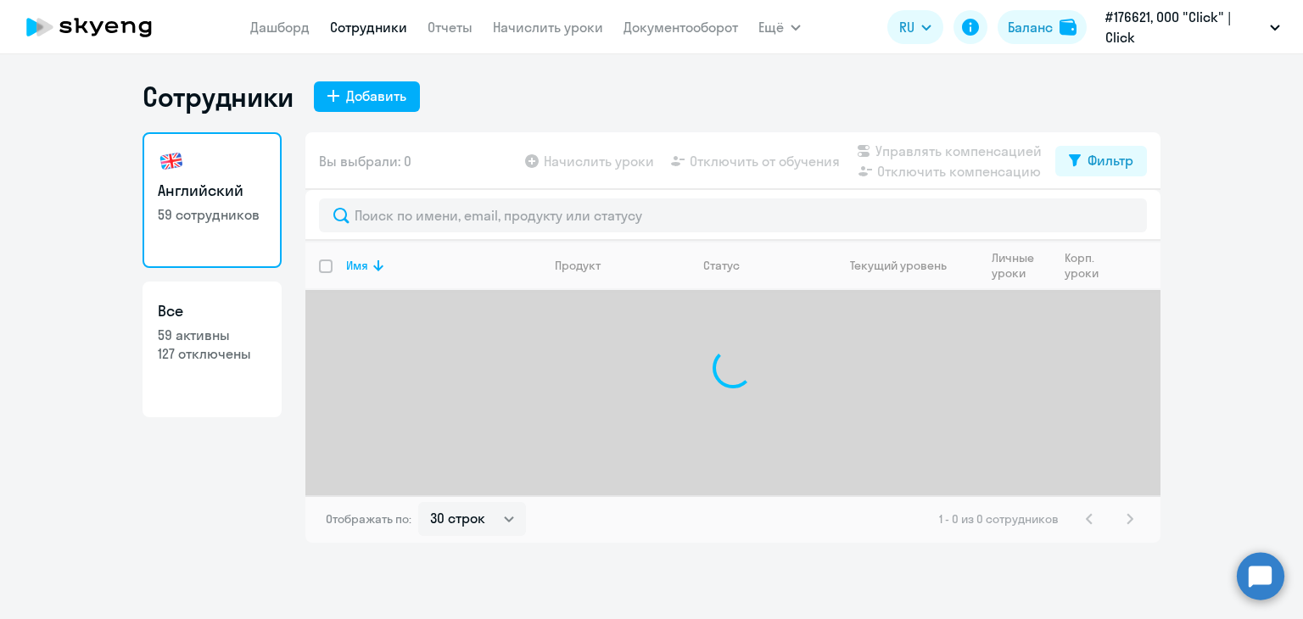
click at [381, 30] on link "Сотрудники" at bounding box center [368, 27] width 77 height 17
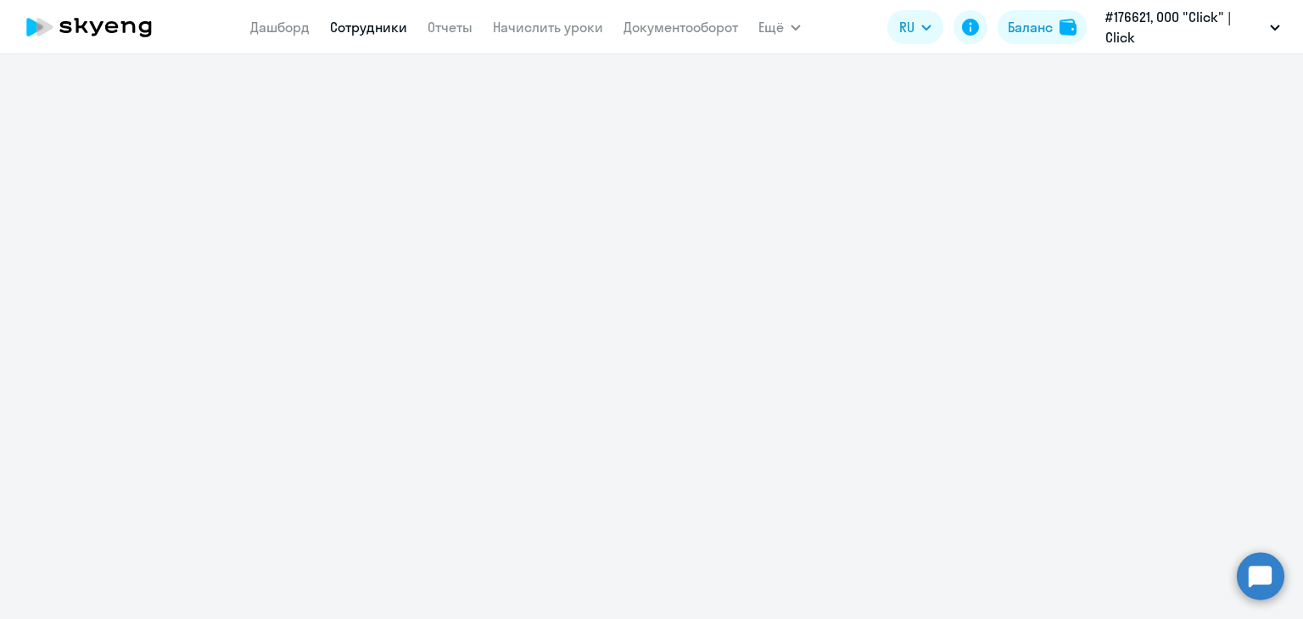
click at [373, 23] on link "Сотрудники" at bounding box center [368, 27] width 77 height 17
select select "30"
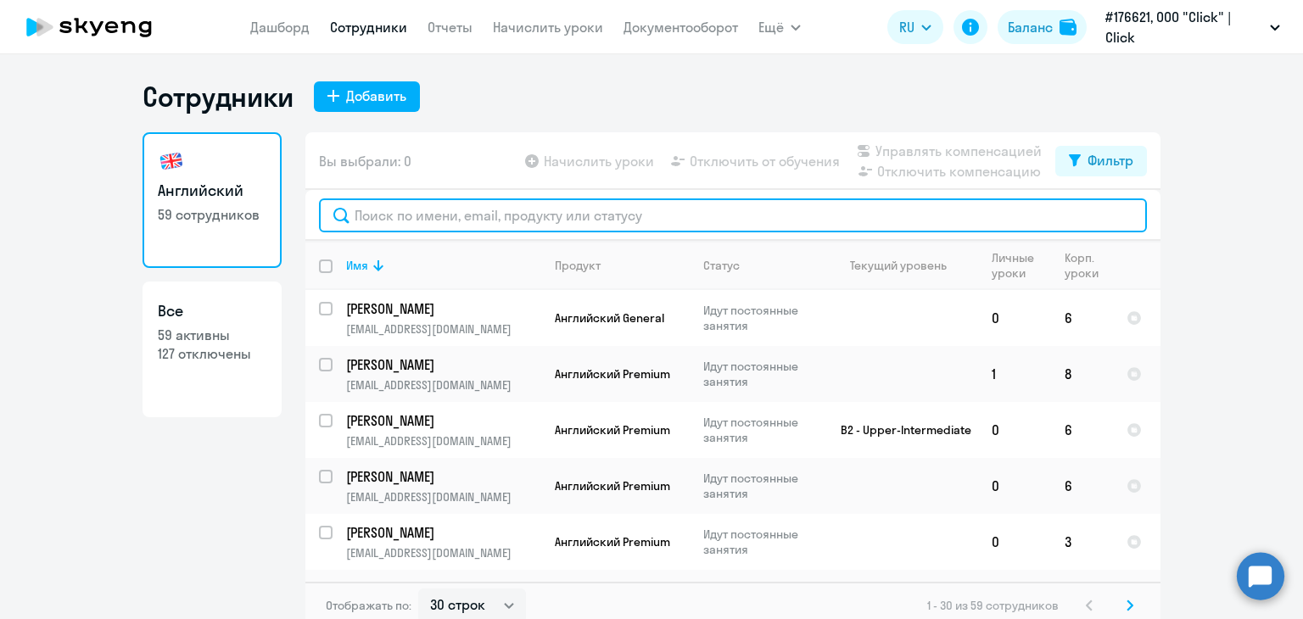
click at [378, 215] on input "text" at bounding box center [733, 216] width 828 height 34
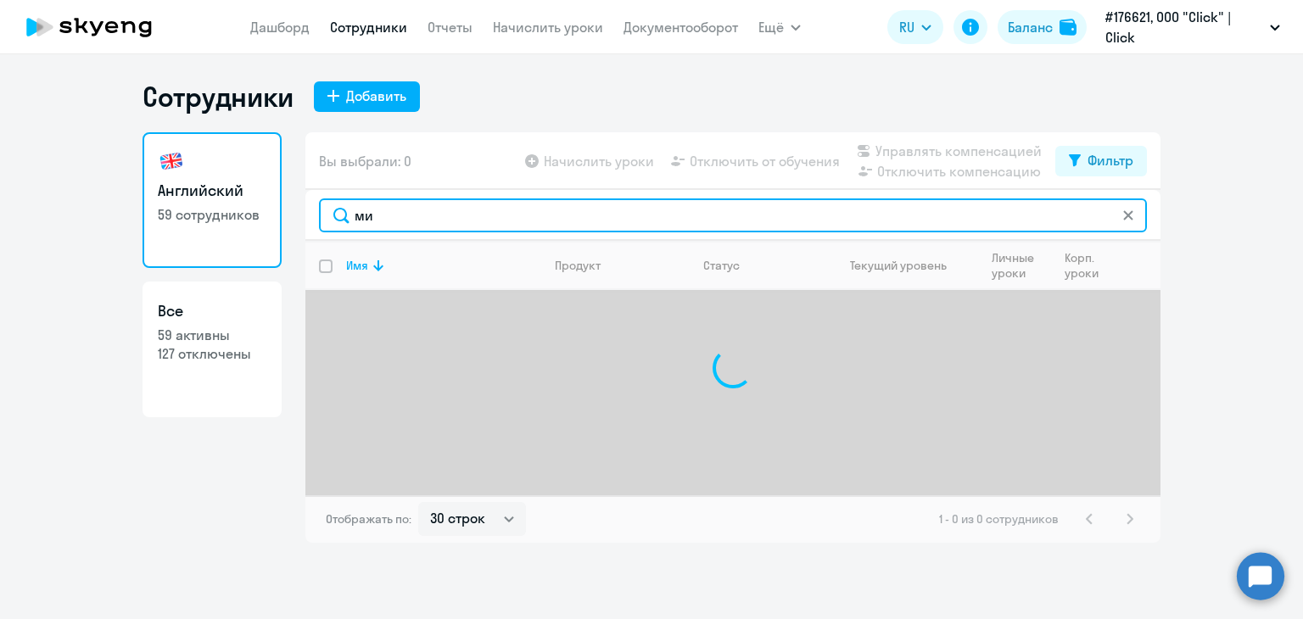
type input "м"
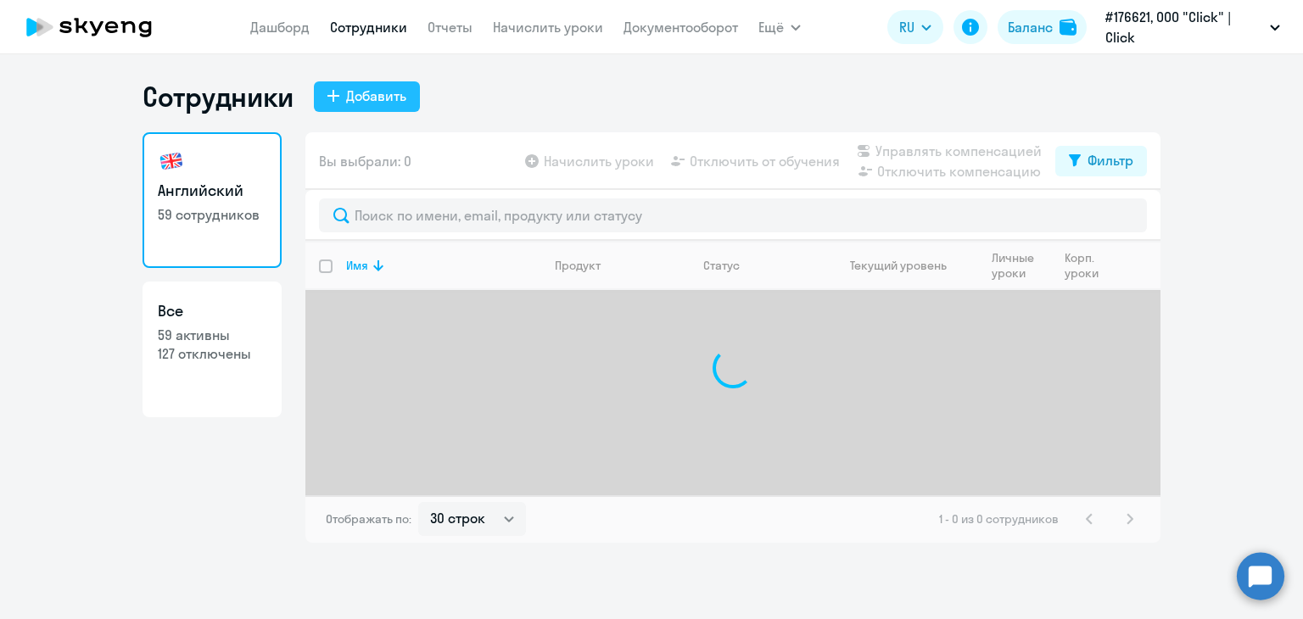
click at [377, 97] on div "Добавить" at bounding box center [376, 96] width 60 height 20
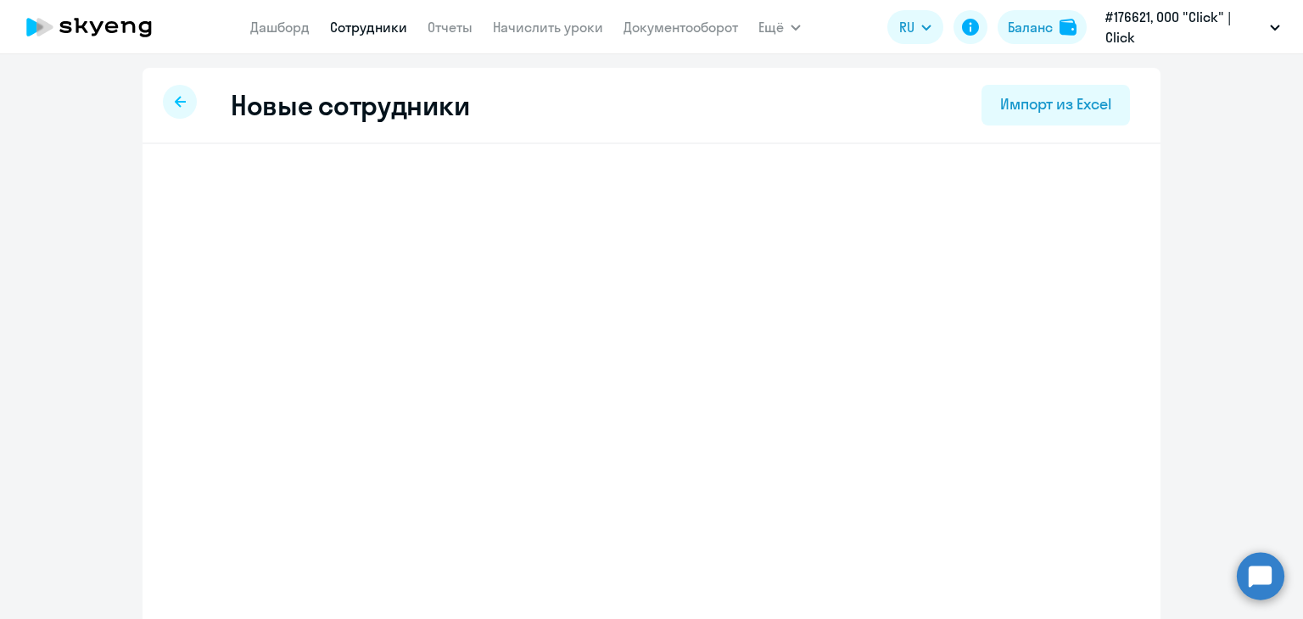
select select "english_adult_not_native_speaker"
select select "5"
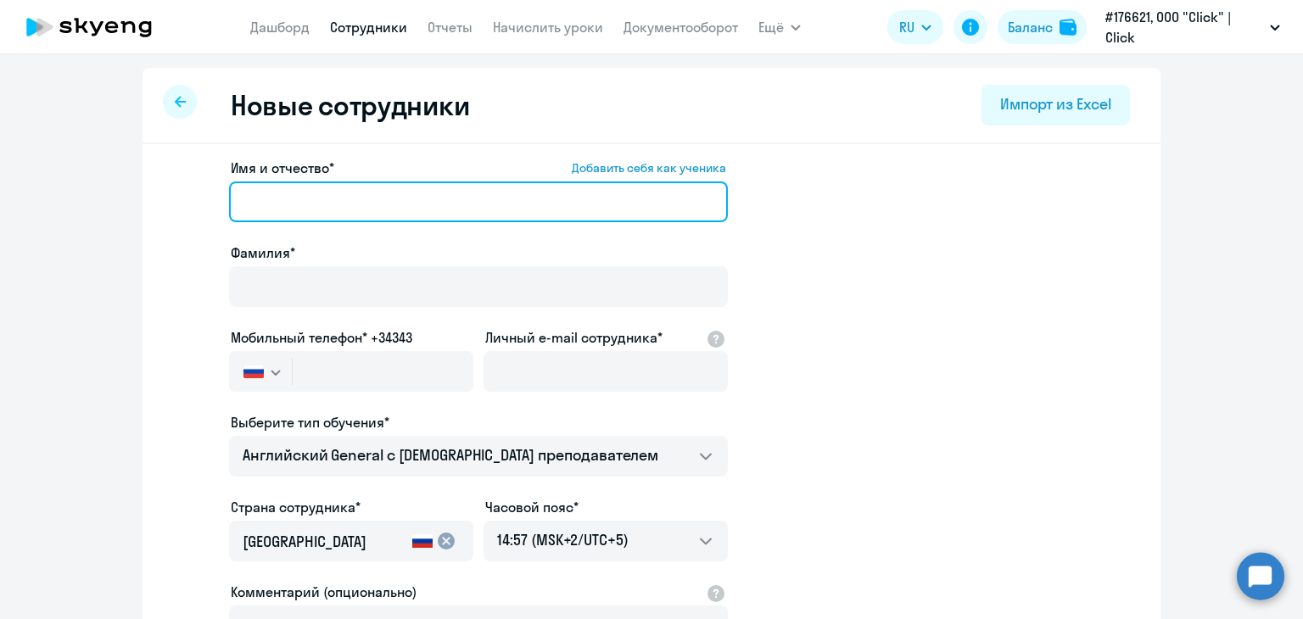
click at [339, 202] on input "Имя и отчество* Добавить себя как ученика" at bounding box center [478, 202] width 499 height 41
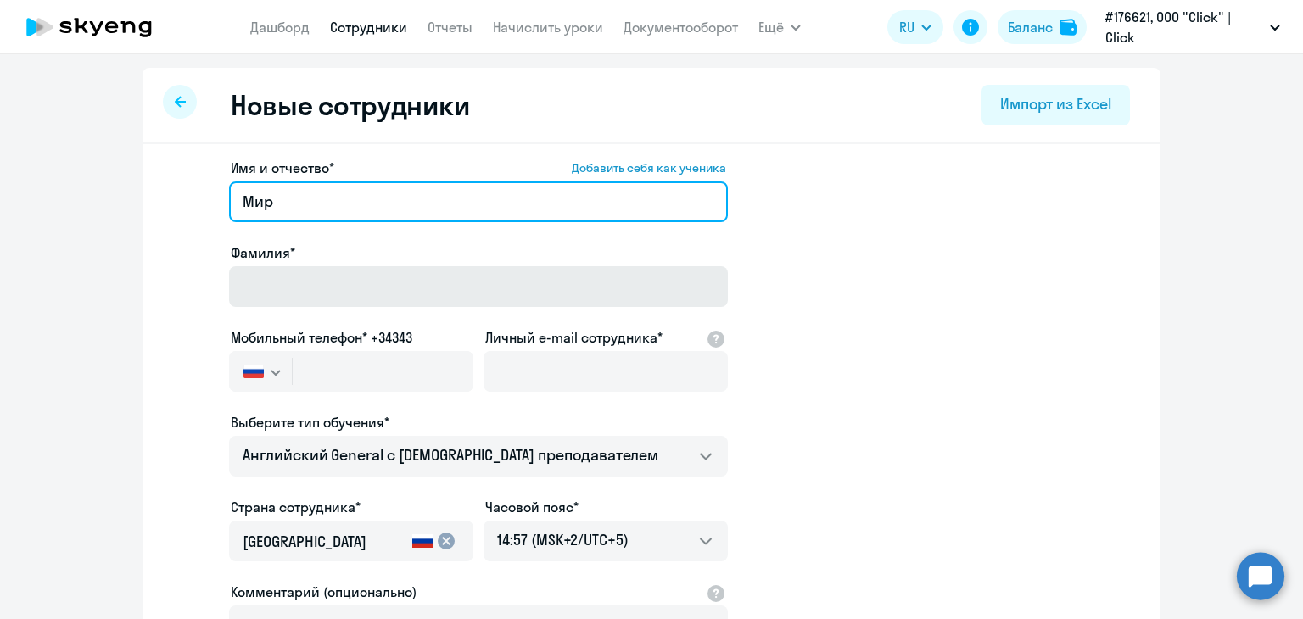
type input "[PERSON_NAME]"
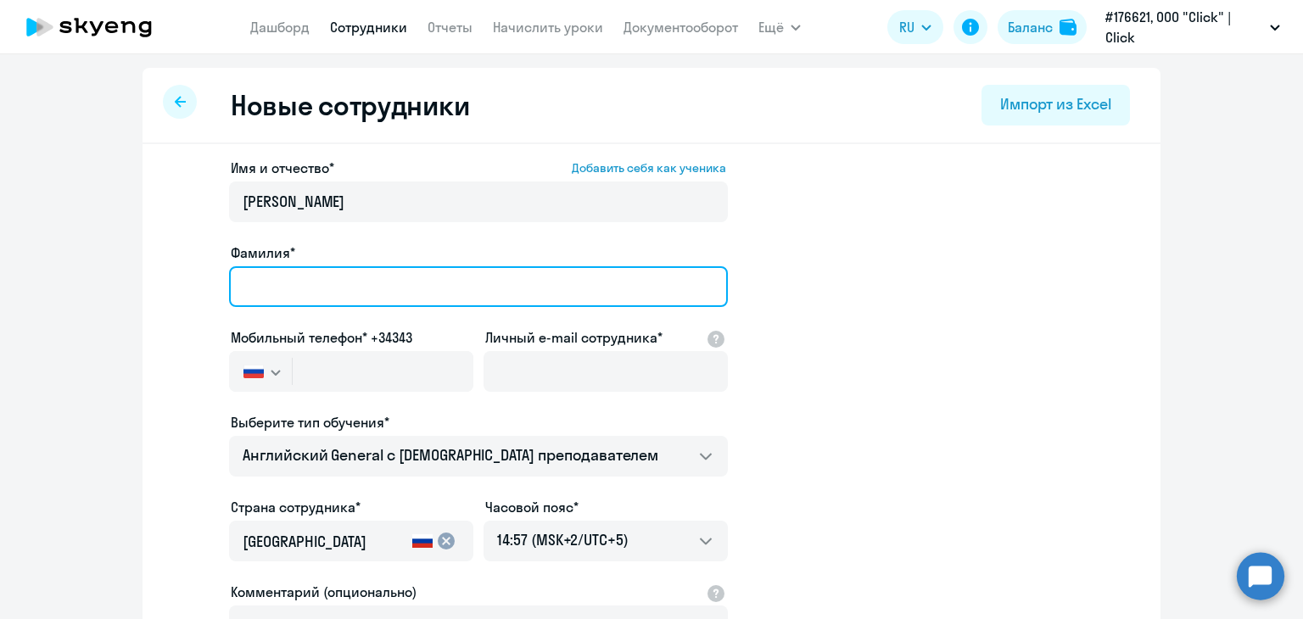
click at [301, 275] on input "Фамилия*" at bounding box center [478, 286] width 499 height 41
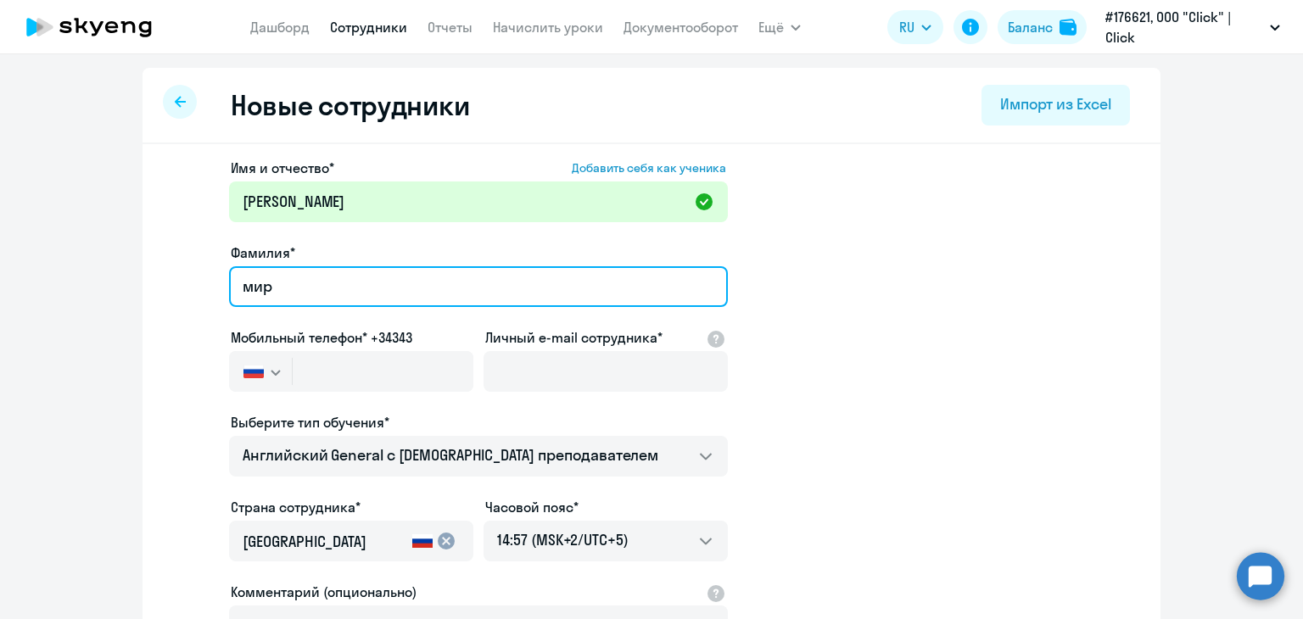
type input "[PERSON_NAME]"
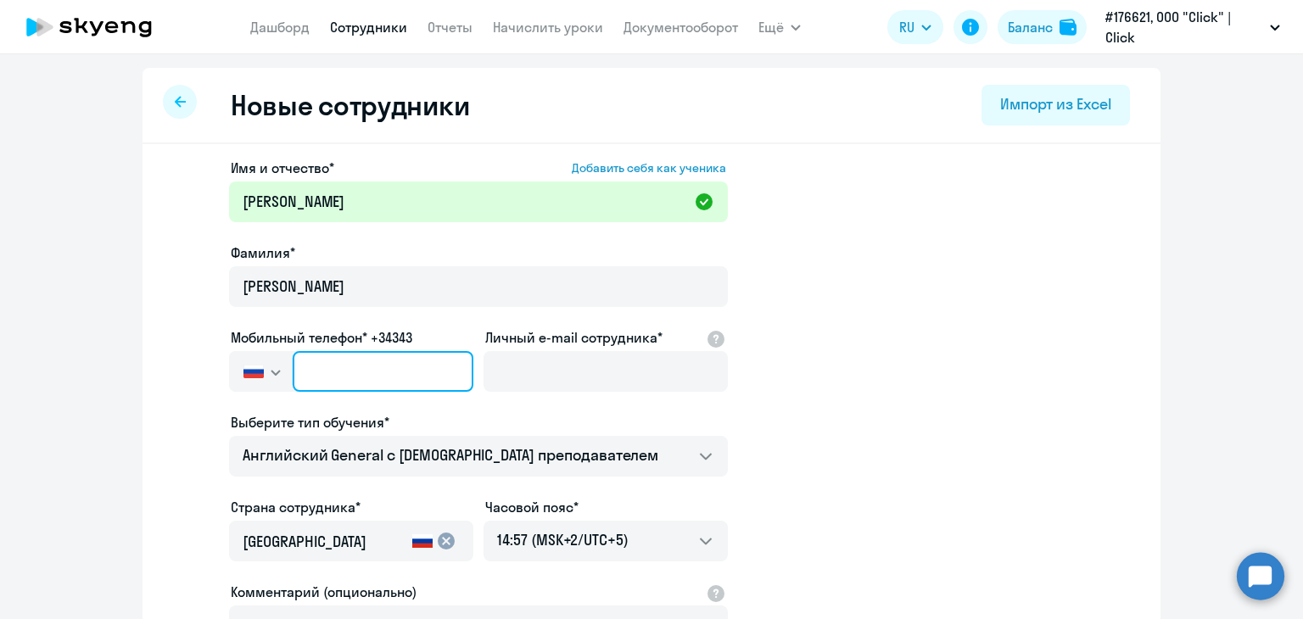
click at [326, 367] on input "text" at bounding box center [383, 371] width 181 height 41
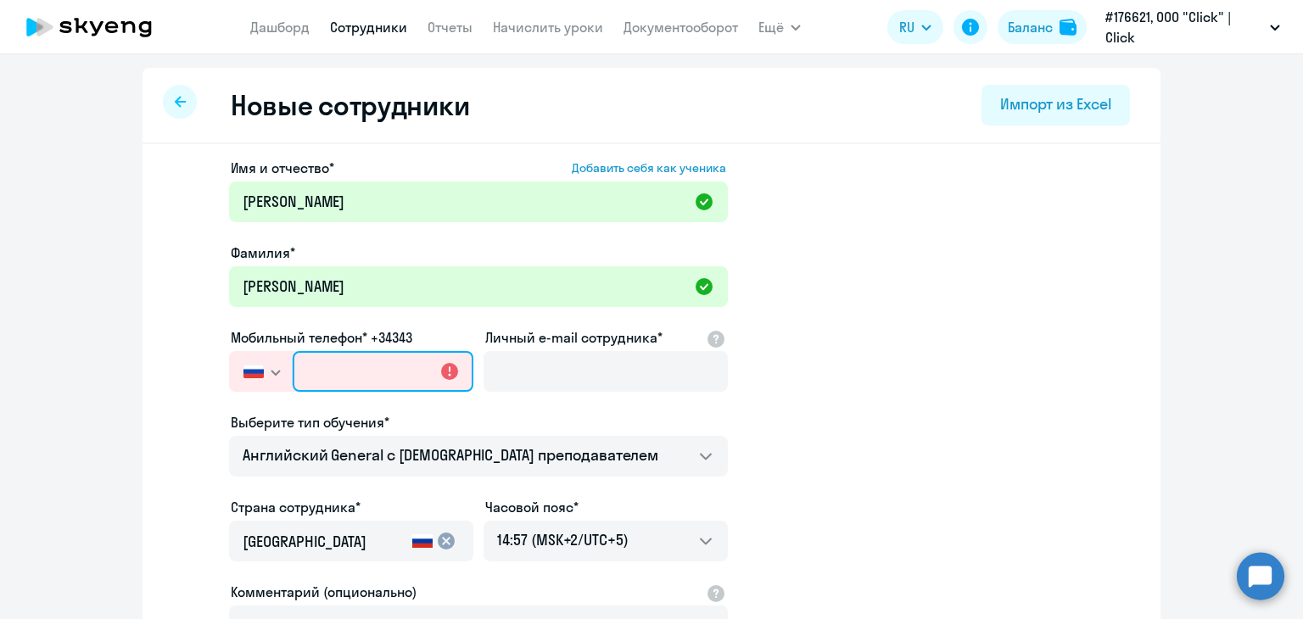
paste input "[PHONE_NUMBER]"
type input "[PHONE_NUMBER]"
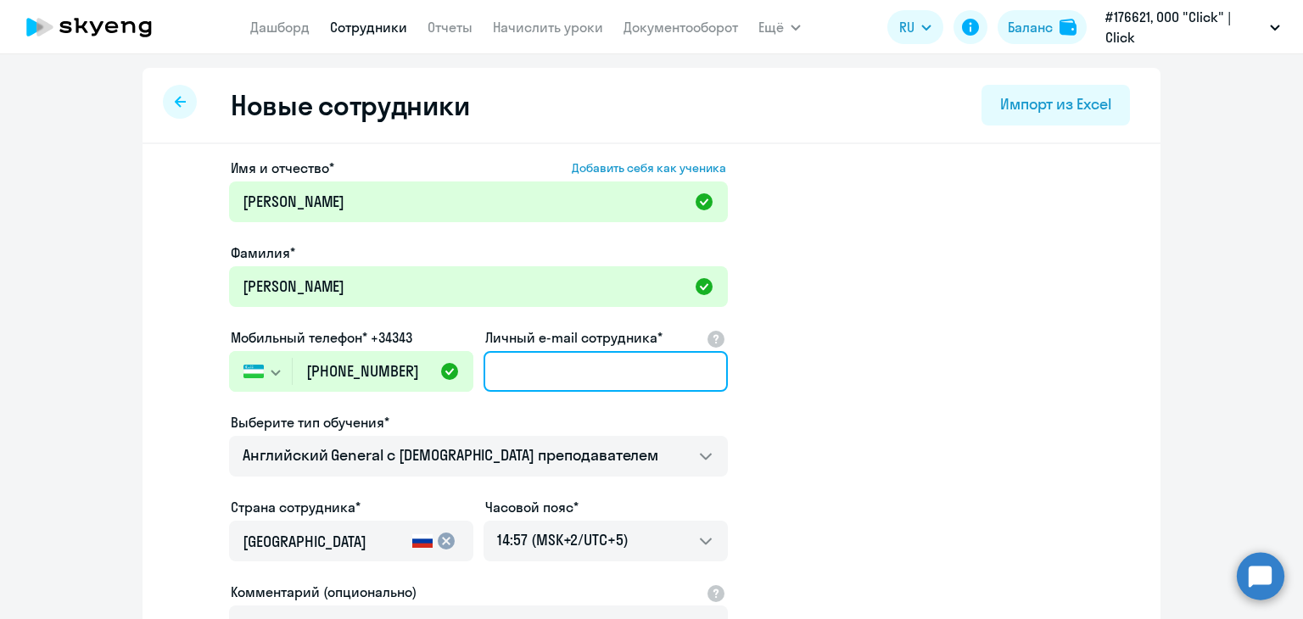
click at [542, 368] on input "Личный e-mail сотрудника*" at bounding box center [606, 371] width 244 height 41
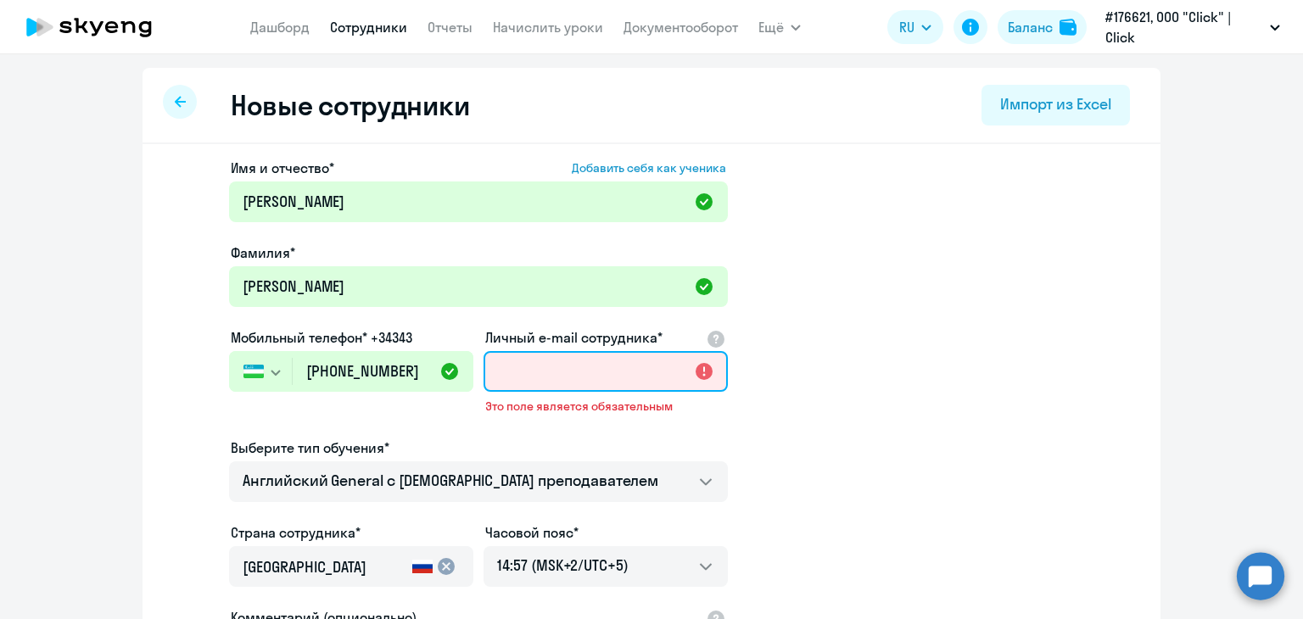
paste input "[EMAIL_ADDRESS][DOMAIN_NAME]"
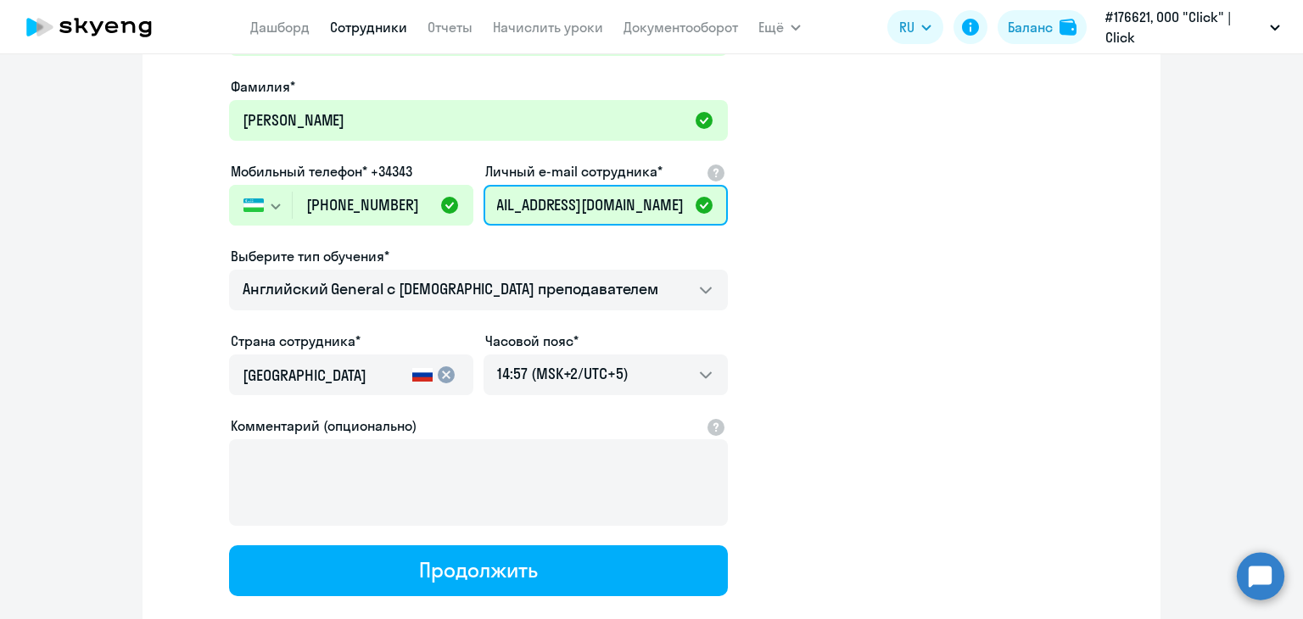
scroll to position [170, 0]
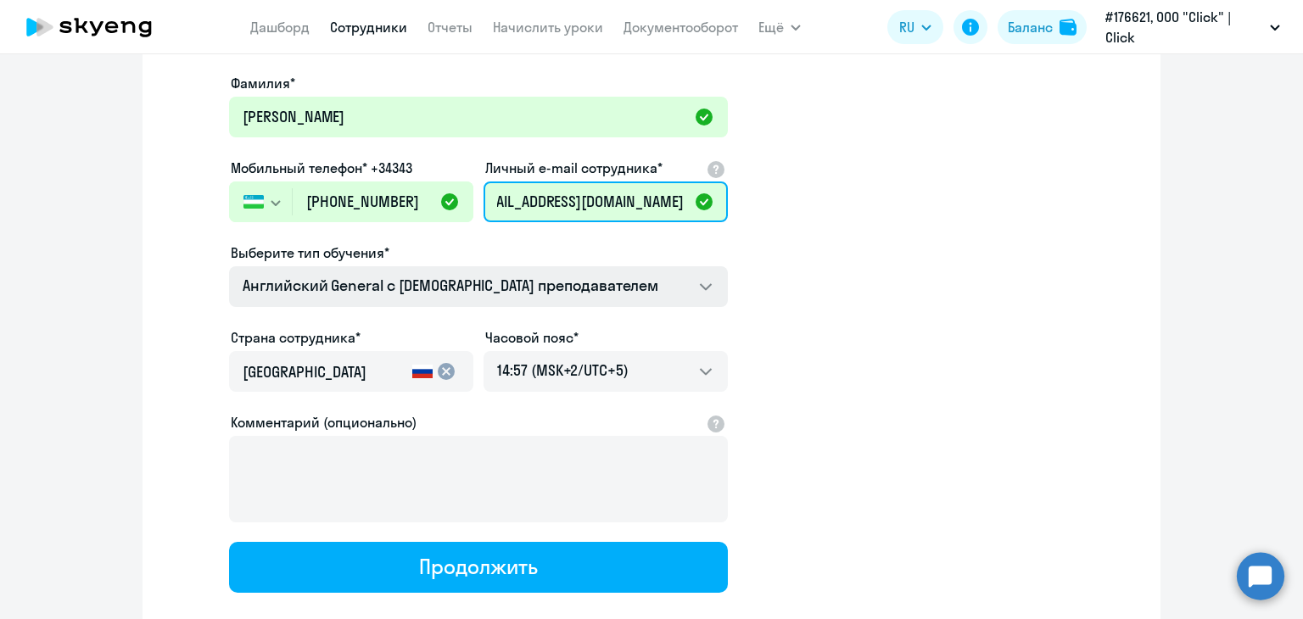
type input "[EMAIL_ADDRESS][DOMAIN_NAME]"
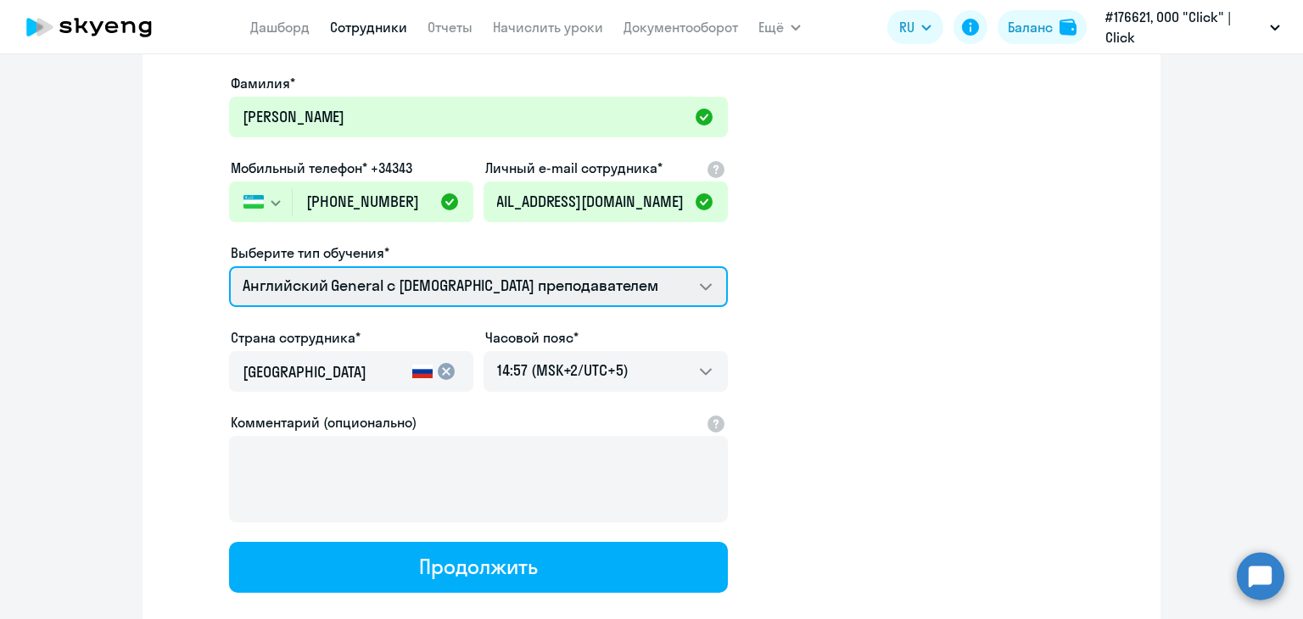
click at [443, 279] on select "Премиум английский с русскоговорящим преподавателем Английский General с [DEMOG…" at bounding box center [478, 286] width 499 height 41
select select "english_adult_not_native_speaker_premium"
click at [229, 266] on select "Премиум английский с русскоговорящим преподавателем Английский General с [DEMOG…" at bounding box center [478, 286] width 499 height 41
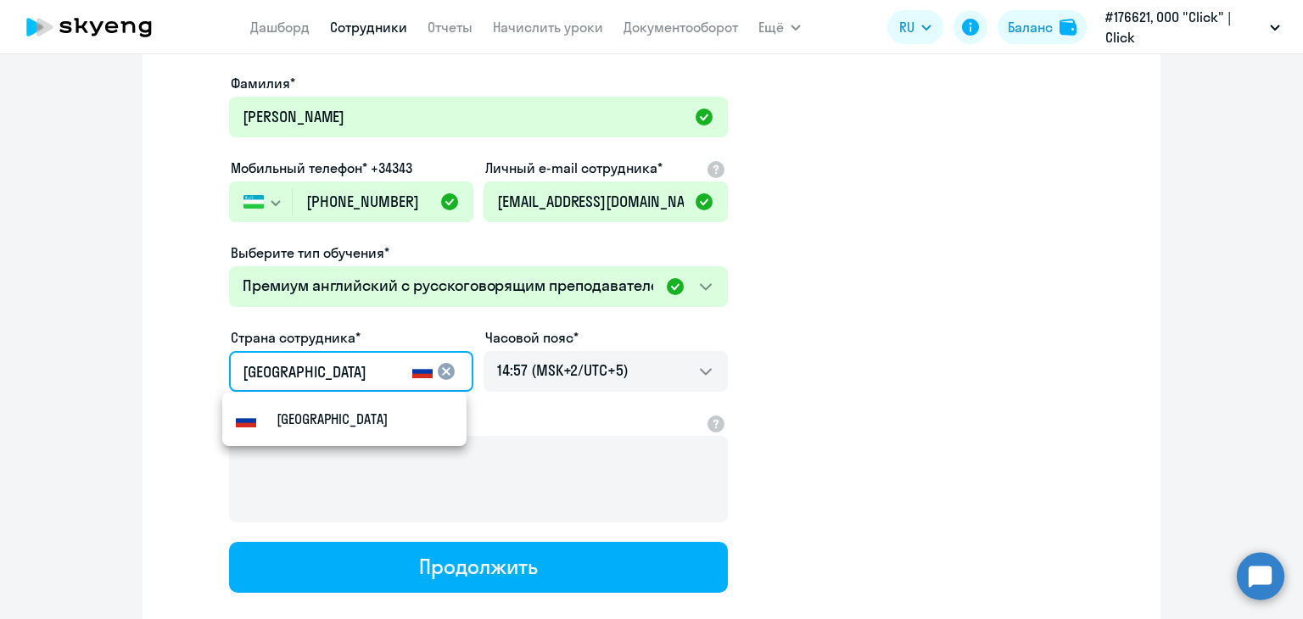
drag, startPoint x: 355, startPoint y: 373, endPoint x: 190, endPoint y: 370, distance: 164.6
click at [190, 370] on app-new-student-form "Имя и отчество* Добавить себя как ученика Мирмухаммад Хасан угли Фамилия* Мирма…" at bounding box center [652, 290] width 964 height 605
click at [311, 416] on small "Узбекистан" at bounding box center [314, 419] width 74 height 20
type input "Узбекистан"
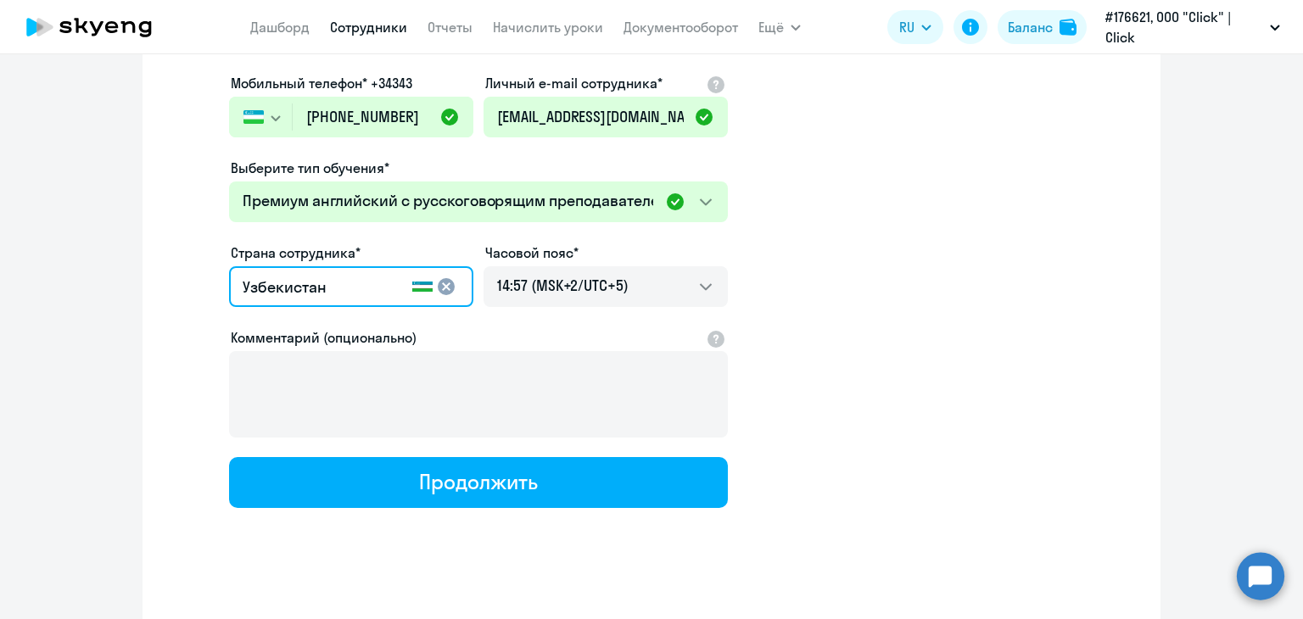
scroll to position [268, 0]
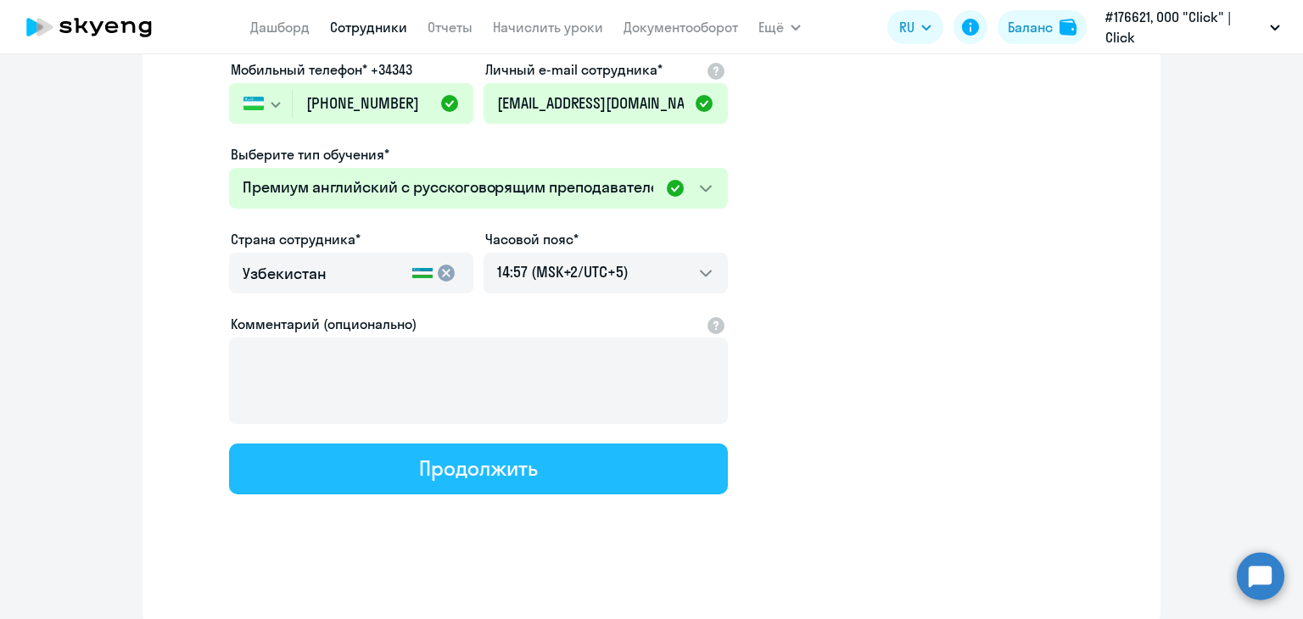
click at [442, 468] on div "Продолжить" at bounding box center [478, 468] width 118 height 27
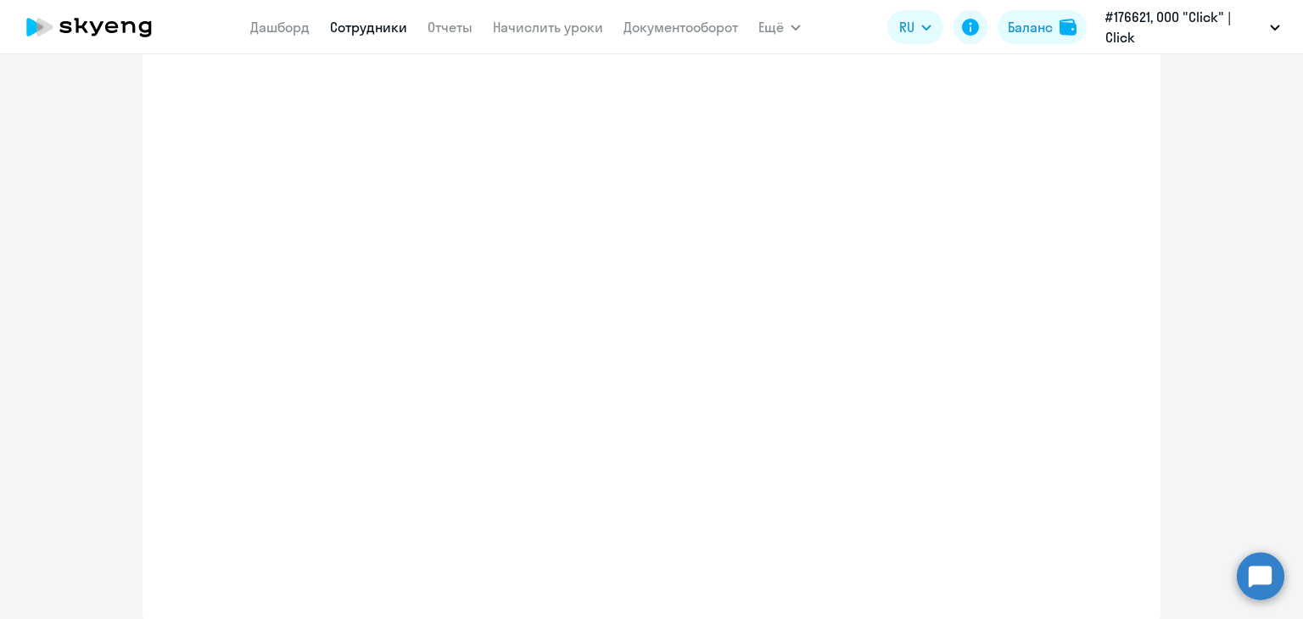
select select "english_adult_not_native_speaker_premium"
select select "5"
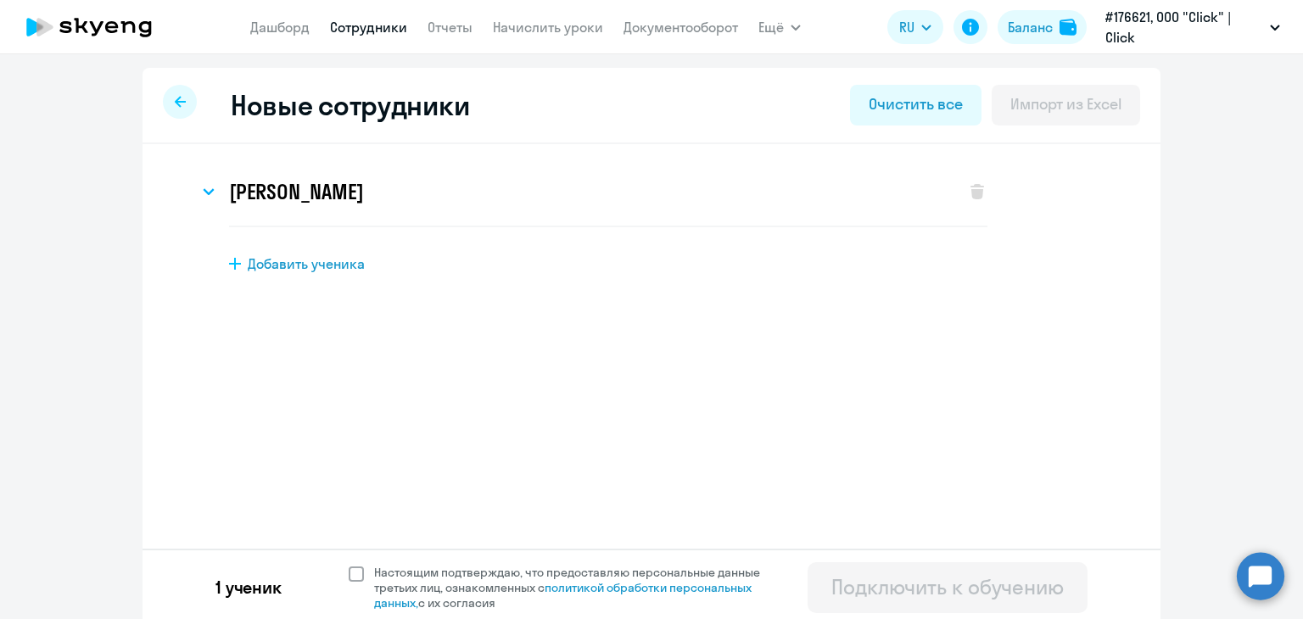
click at [349, 568] on span at bounding box center [356, 574] width 15 height 15
click at [348, 565] on input "Настоящим подтверждаю, что предоставляю персональные данные третьих лиц, ознако…" at bounding box center [348, 564] width 1 height 1
checkbox input "true"
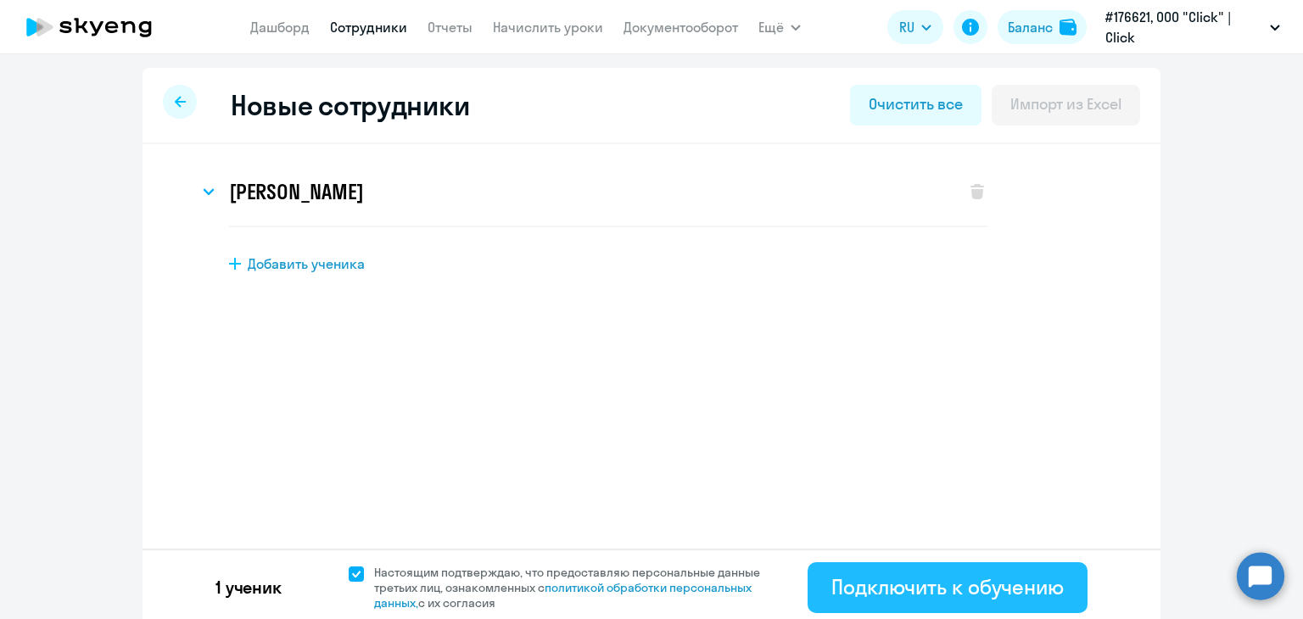
click at [832, 585] on div "Подключить к обучению" at bounding box center [948, 587] width 233 height 27
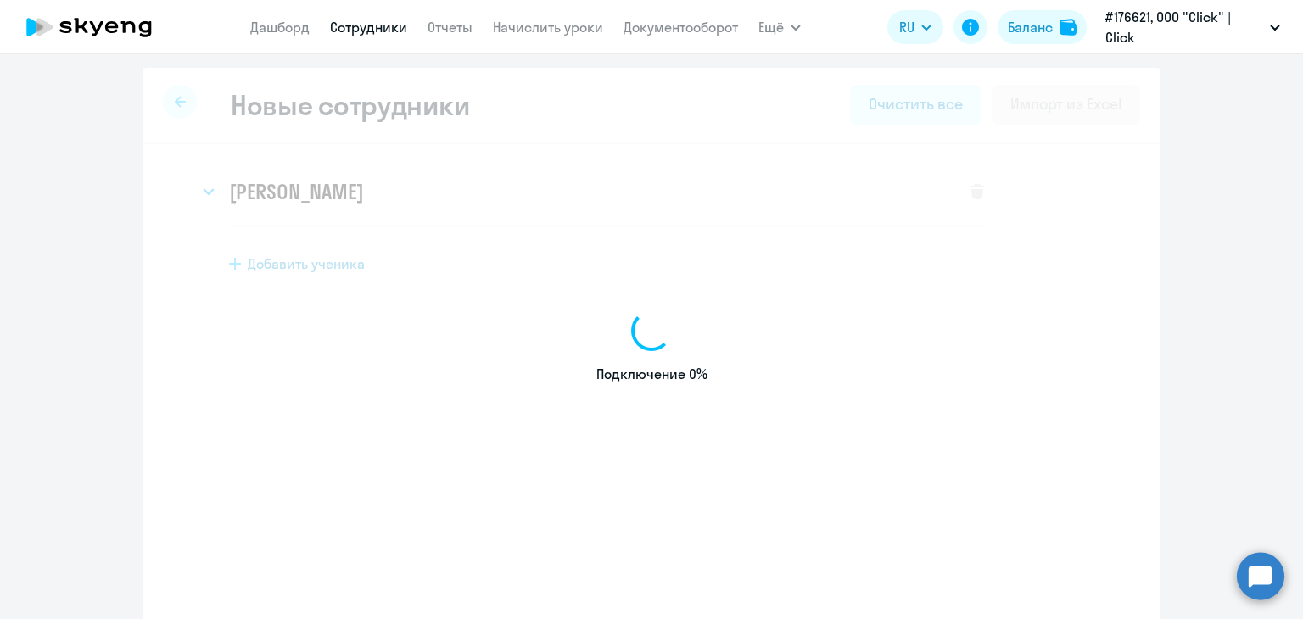
select select "english_adult_not_native_speaker"
select select "5"
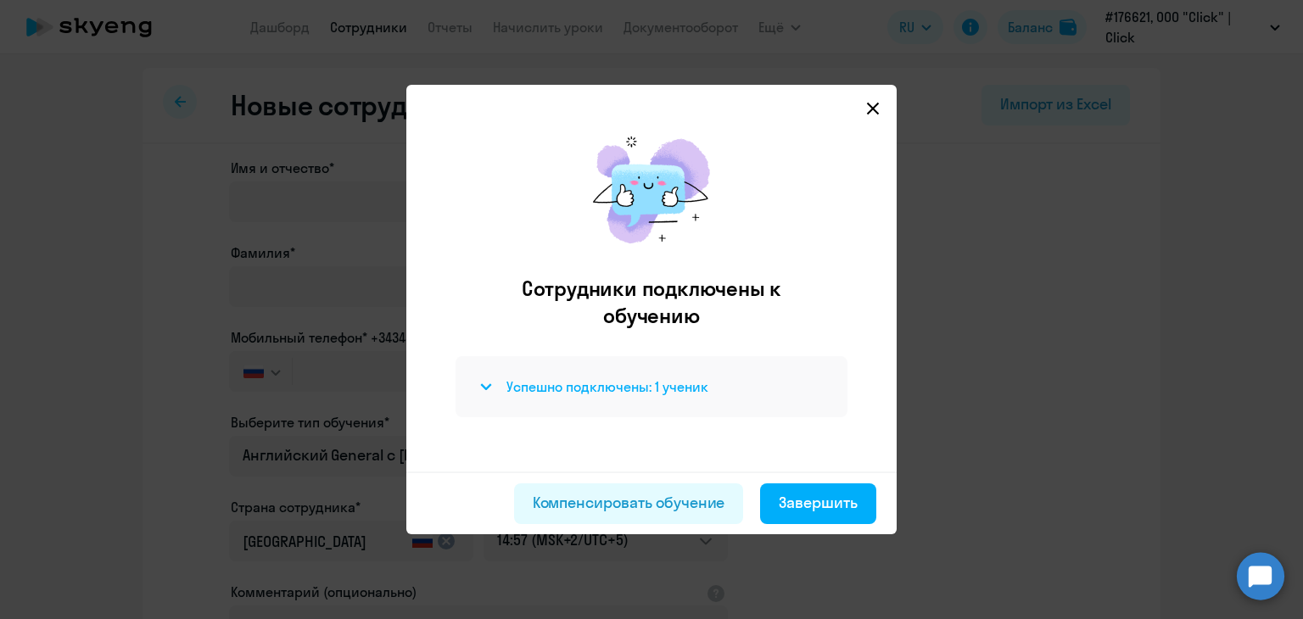
click at [591, 388] on h4 "Успешно подключены: 1 ученик" at bounding box center [608, 387] width 202 height 19
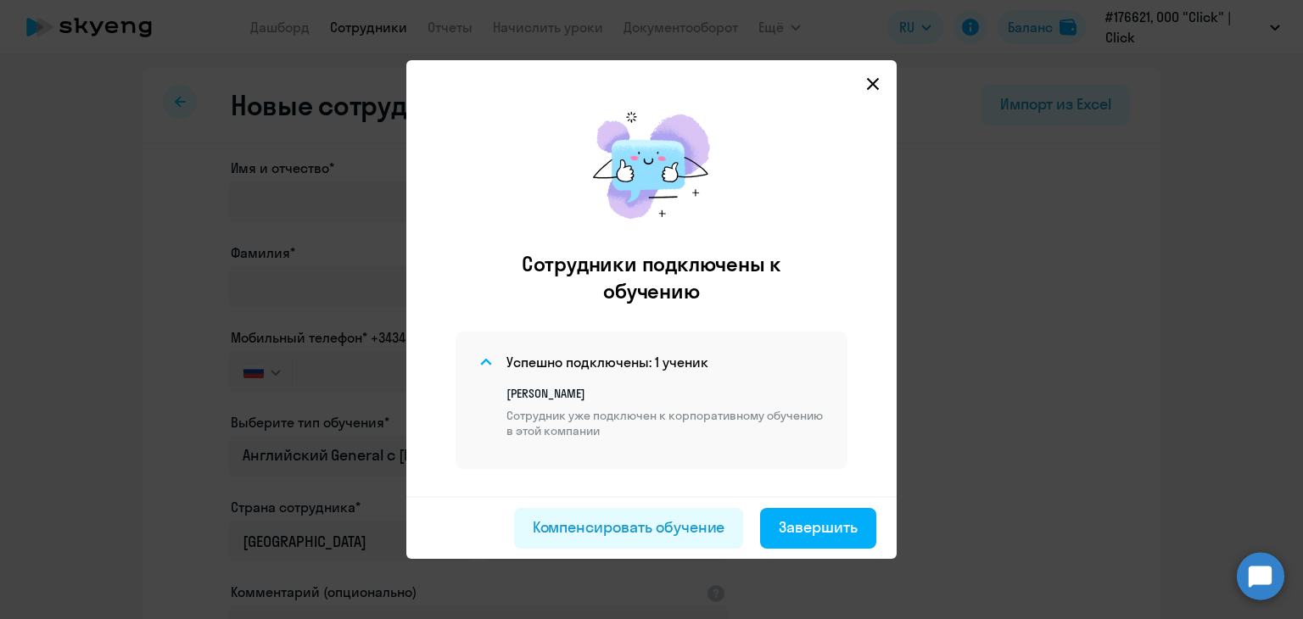
click at [711, 400] on p "[PERSON_NAME]" at bounding box center [667, 393] width 321 height 15
click at [877, 77] on icon at bounding box center [873, 84] width 14 height 14
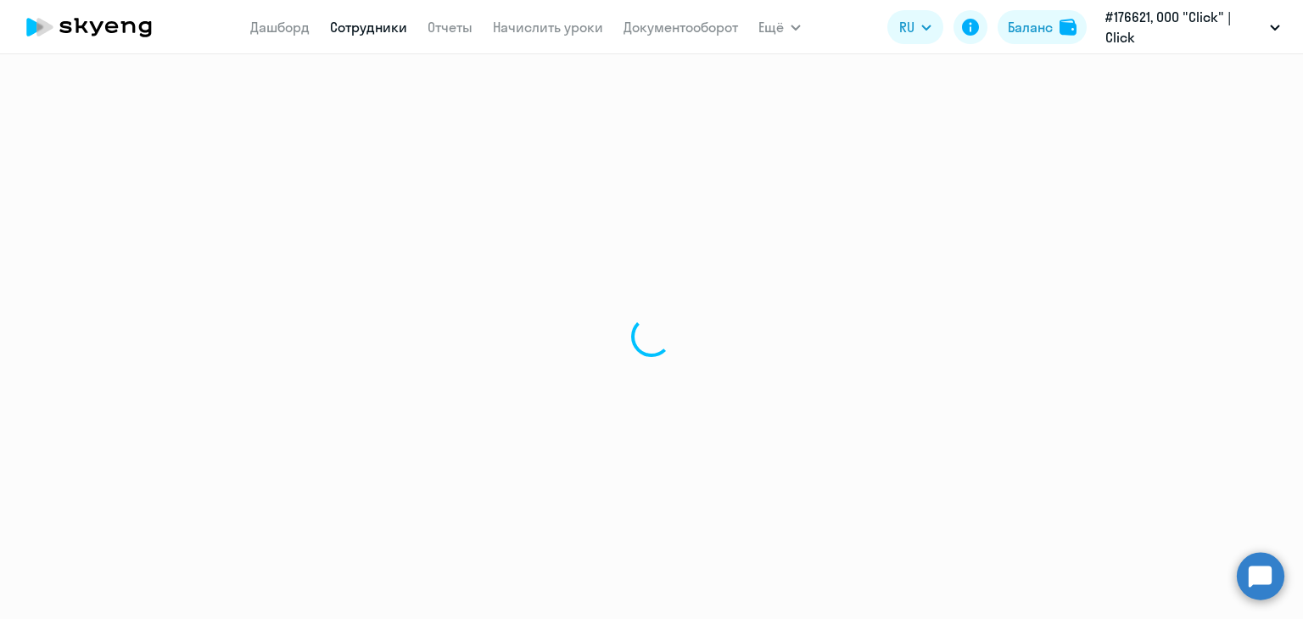
select select "30"
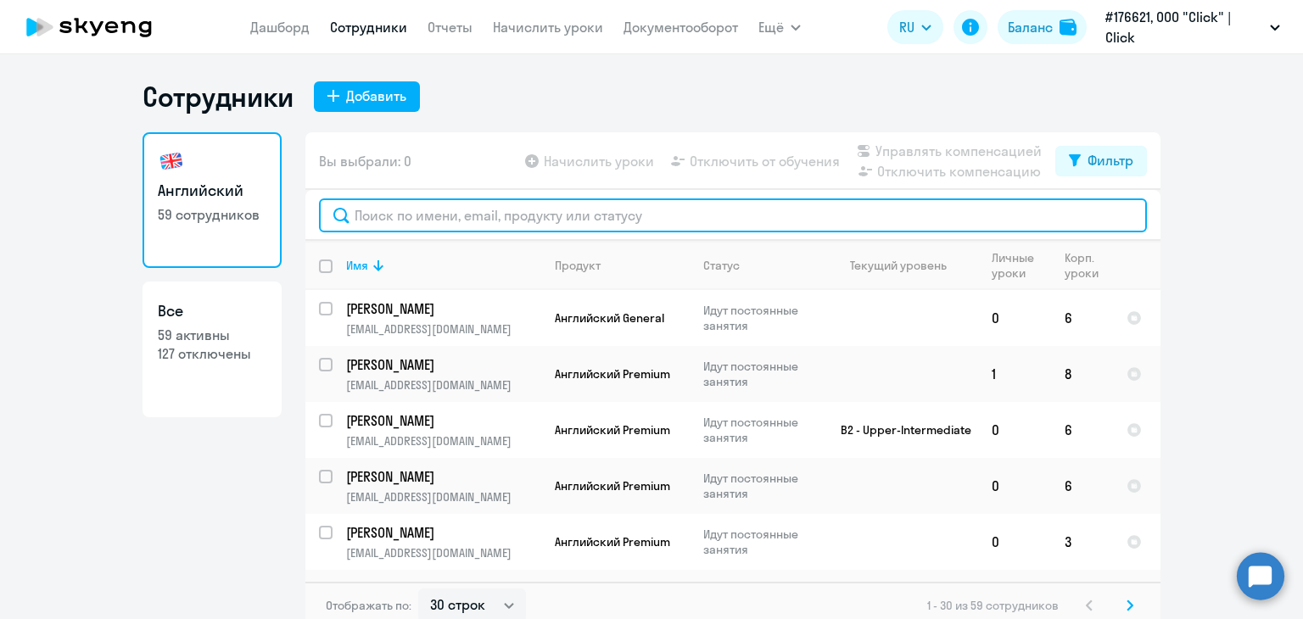
click at [424, 220] on input "text" at bounding box center [733, 216] width 828 height 34
type input "и"
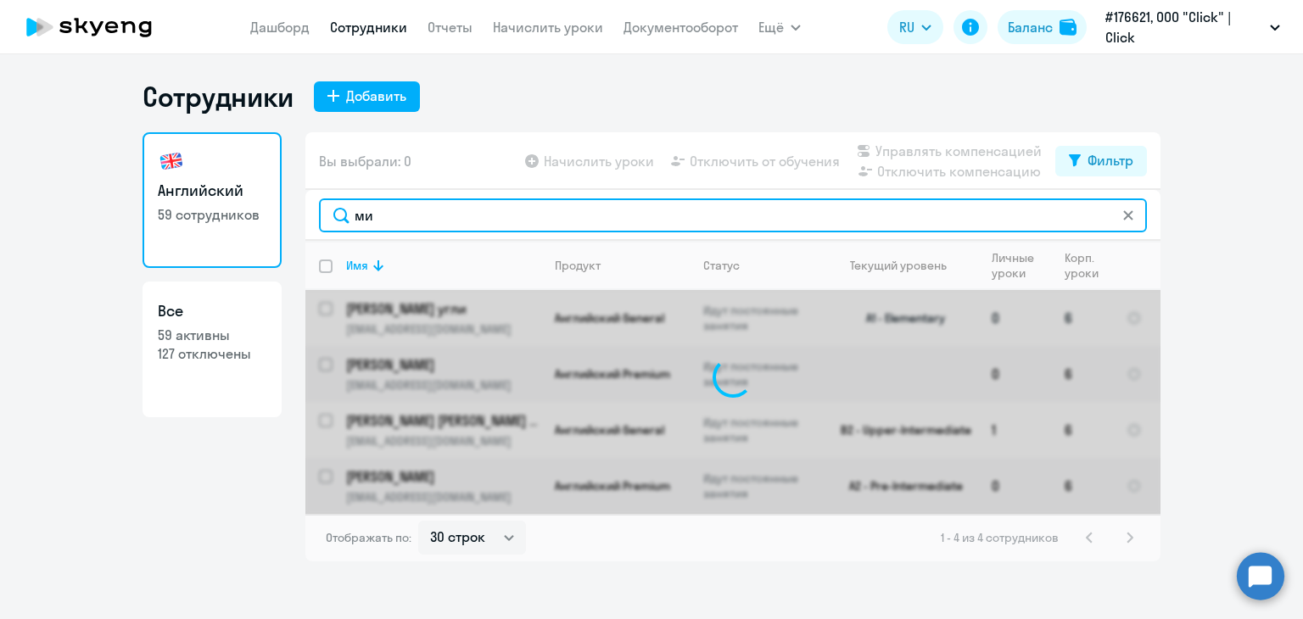
type input "м"
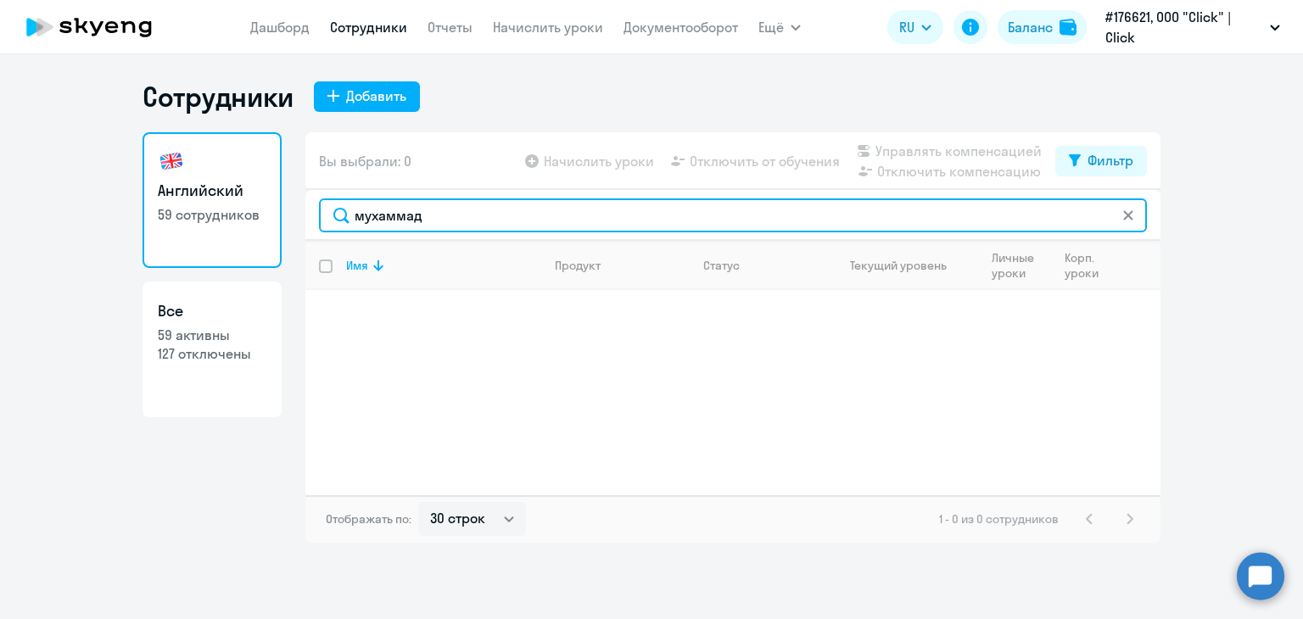
drag, startPoint x: 368, startPoint y: 228, endPoint x: 326, endPoint y: 230, distance: 42.5
click at [326, 230] on input "мухаммад" at bounding box center [733, 216] width 828 height 34
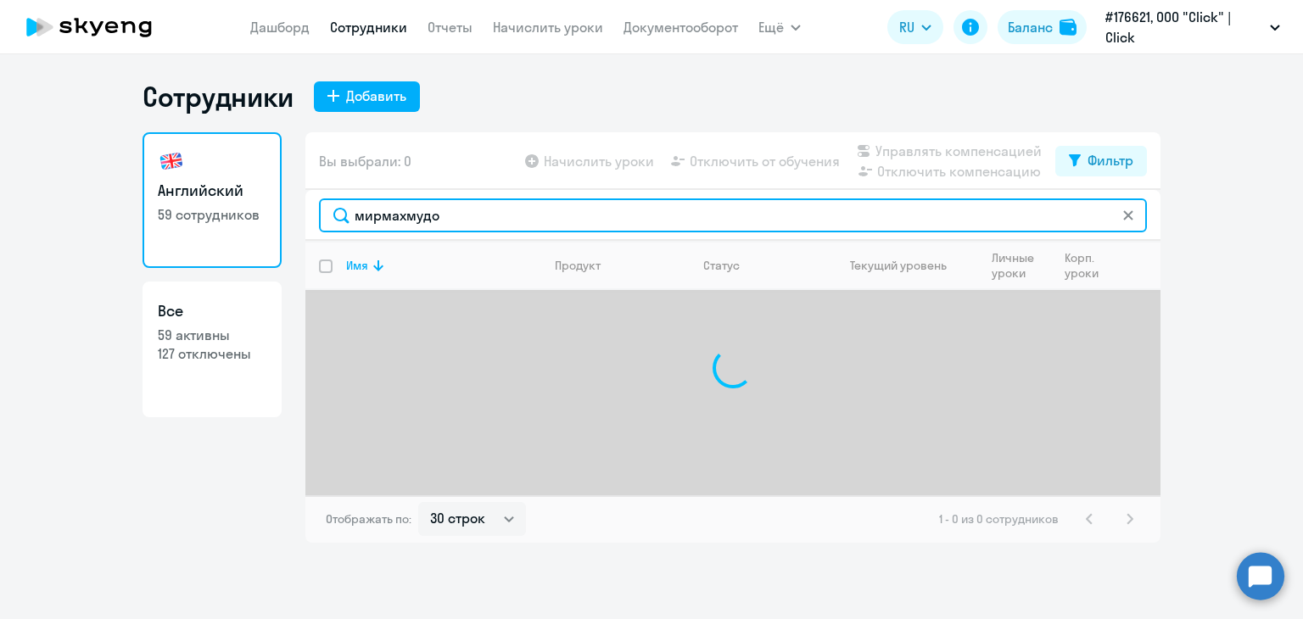
type input "[PERSON_NAME]"
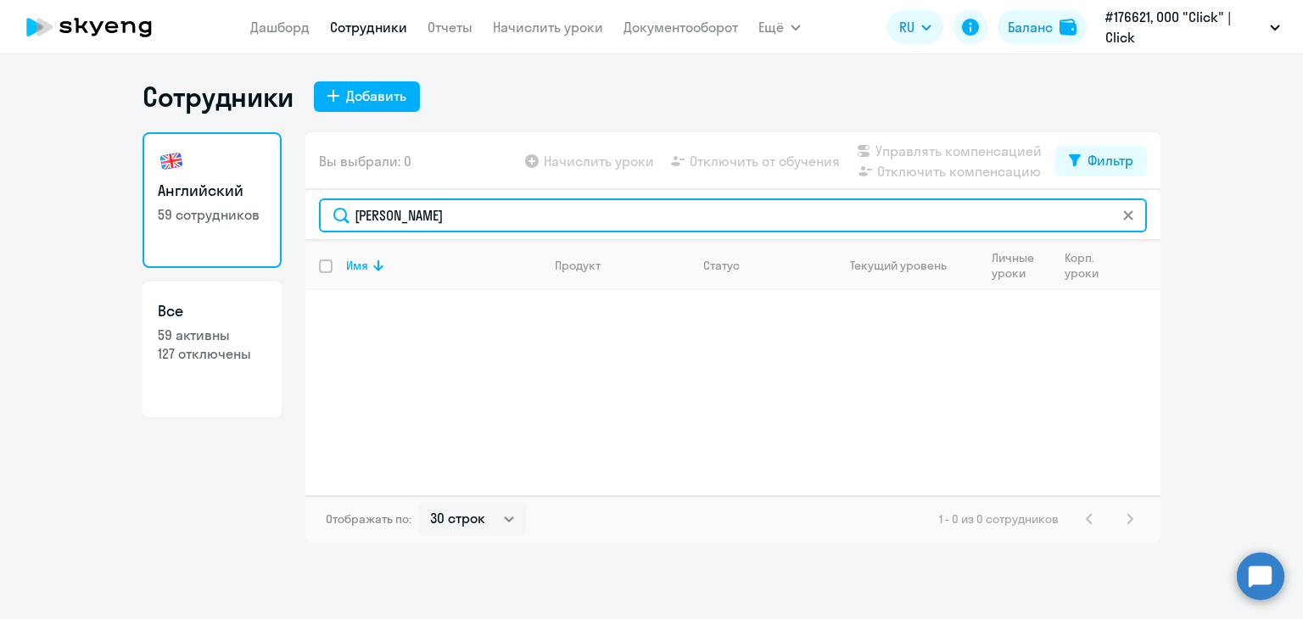
drag, startPoint x: 466, startPoint y: 221, endPoint x: 293, endPoint y: 212, distance: 173.4
click at [293, 212] on div "Английский 59 сотрудников Все 59 активны 127 отключены Вы выбрали: 0 Начислить …" at bounding box center [652, 337] width 1018 height 411
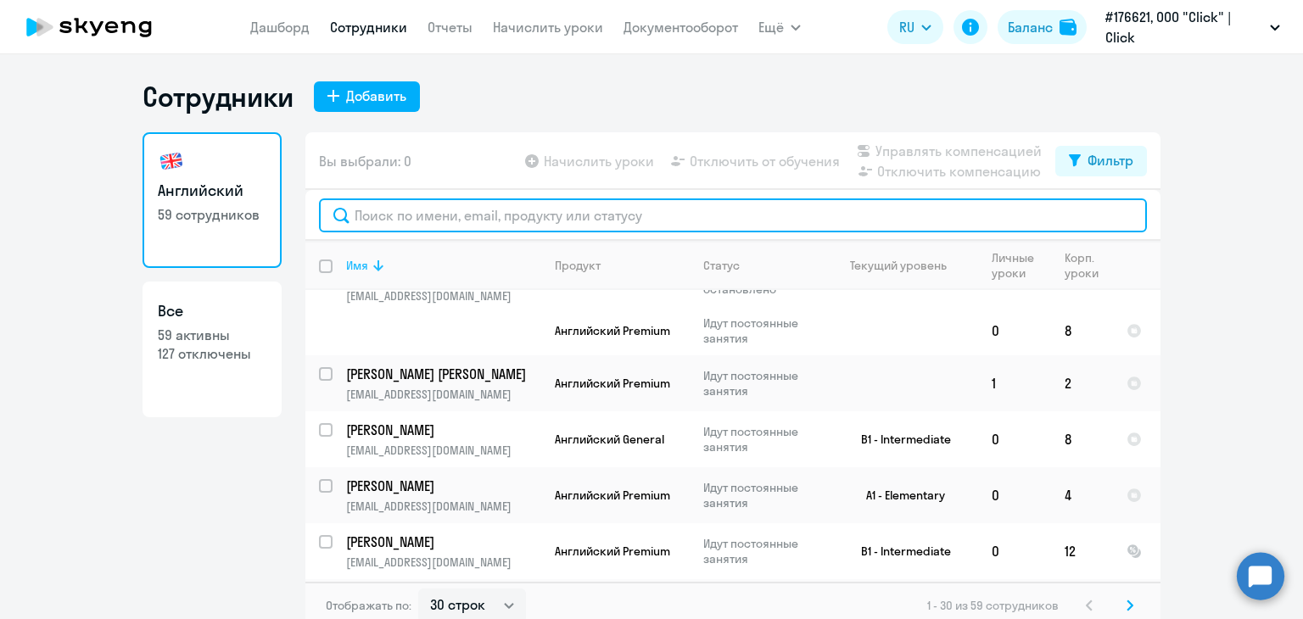
scroll to position [339, 0]
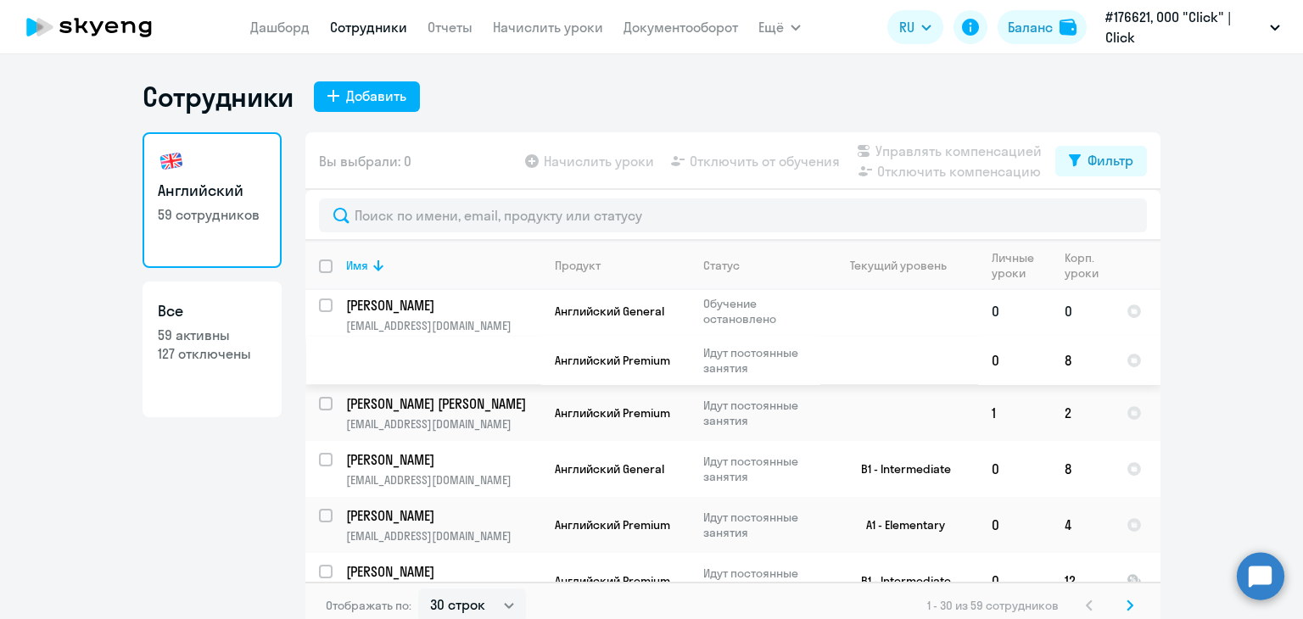
click at [367, 357] on td "Чалбашева Шахноза sh.chalbasheva@corp.click.uz" at bounding box center [437, 336] width 209 height 98
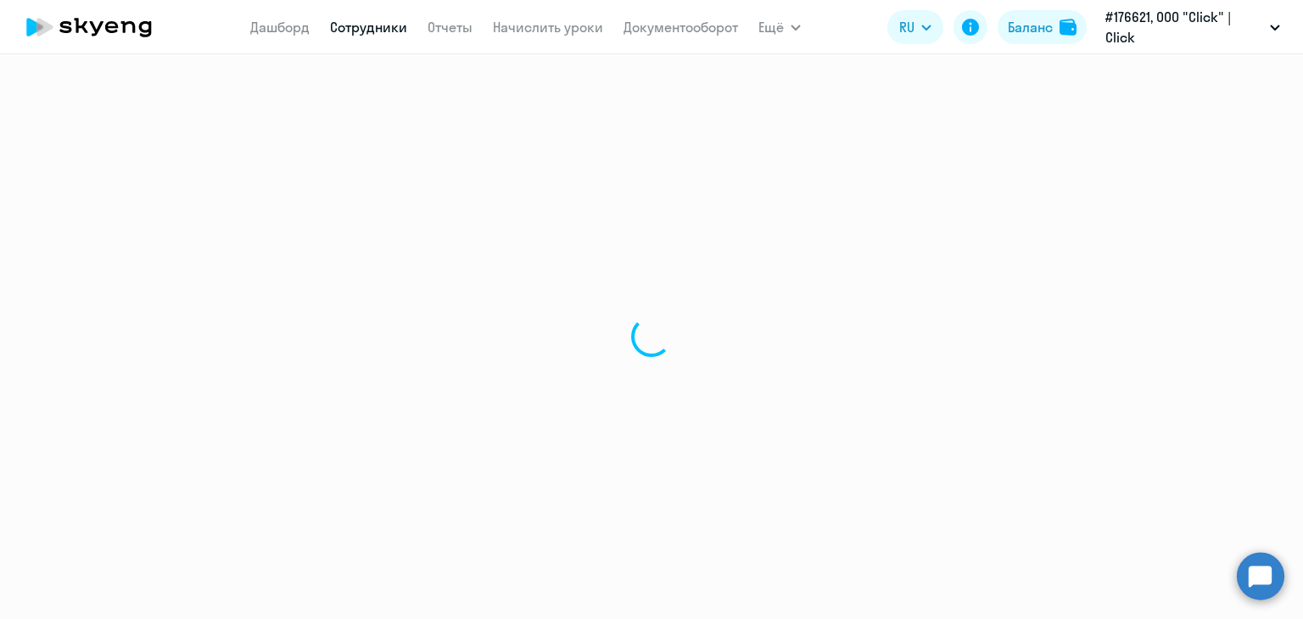
select select "english"
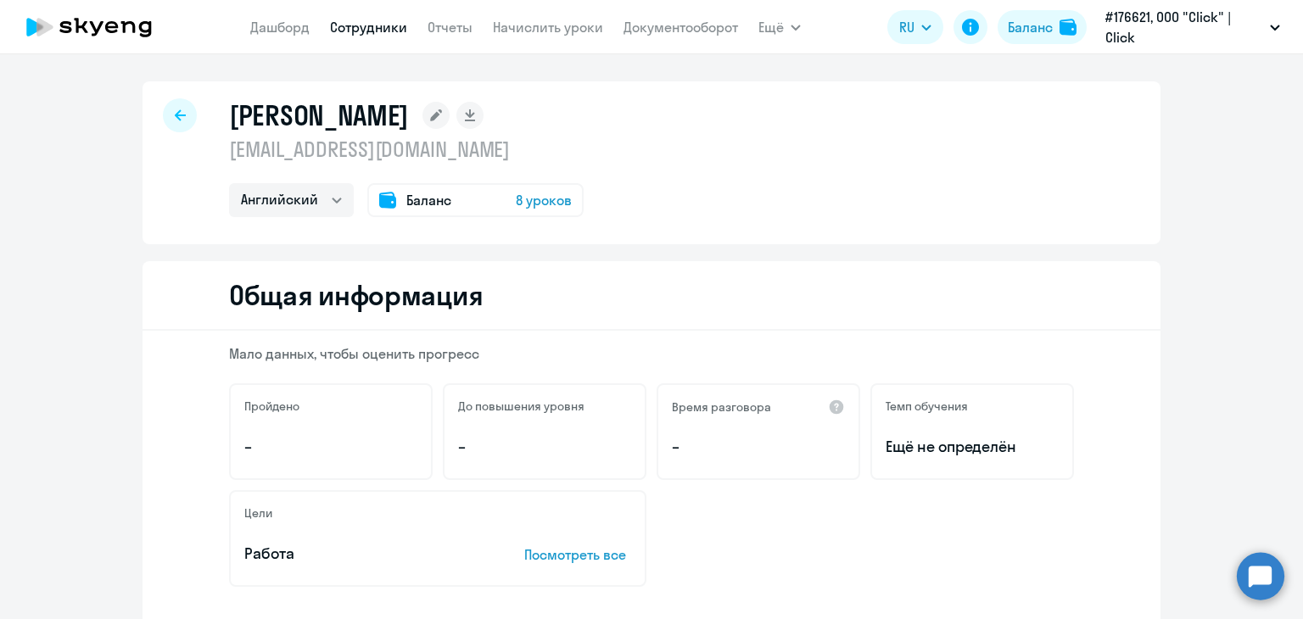
click at [168, 108] on div at bounding box center [180, 115] width 34 height 34
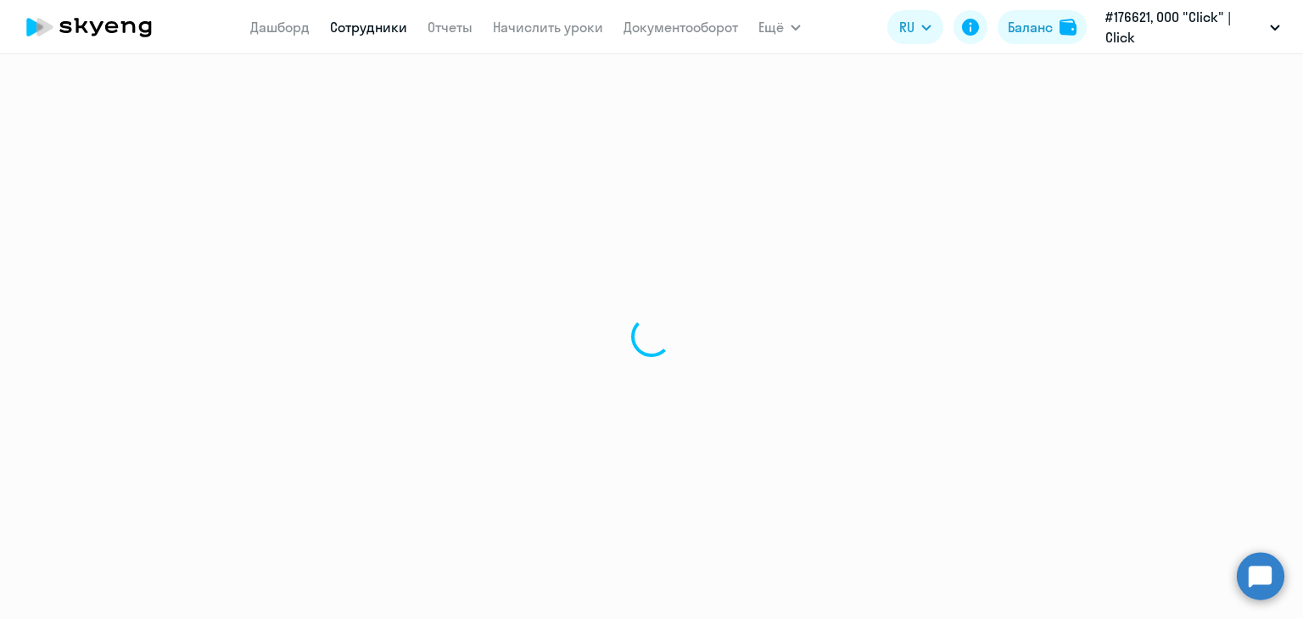
select select "30"
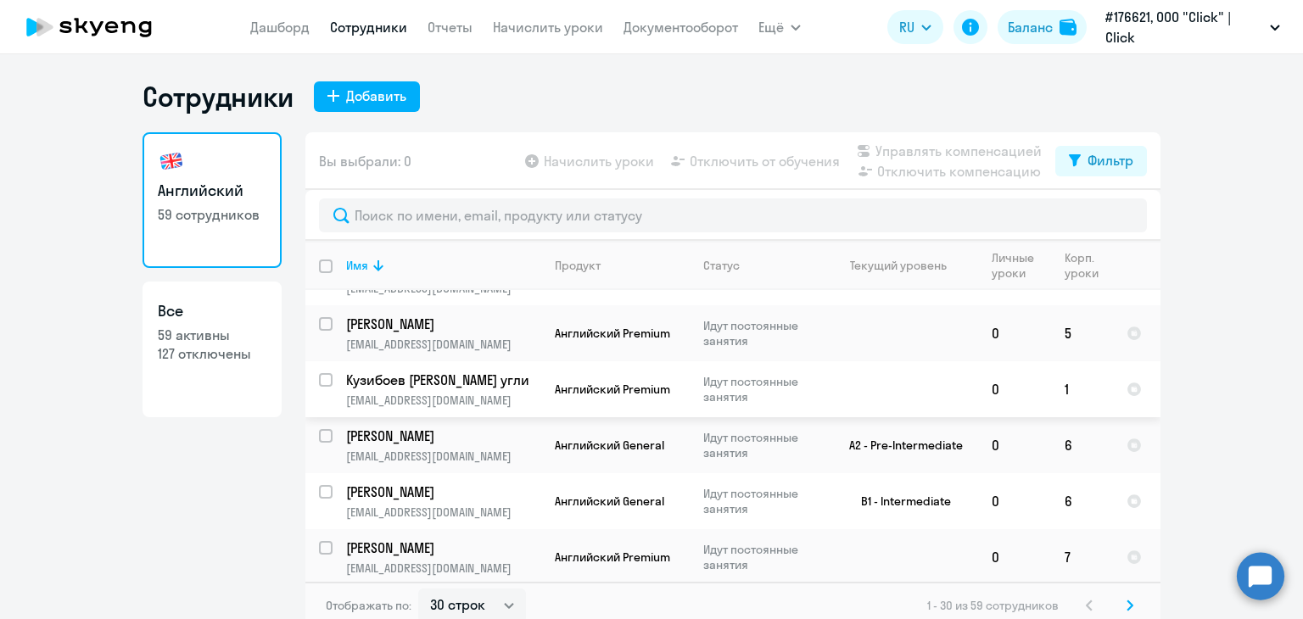
scroll to position [10, 0]
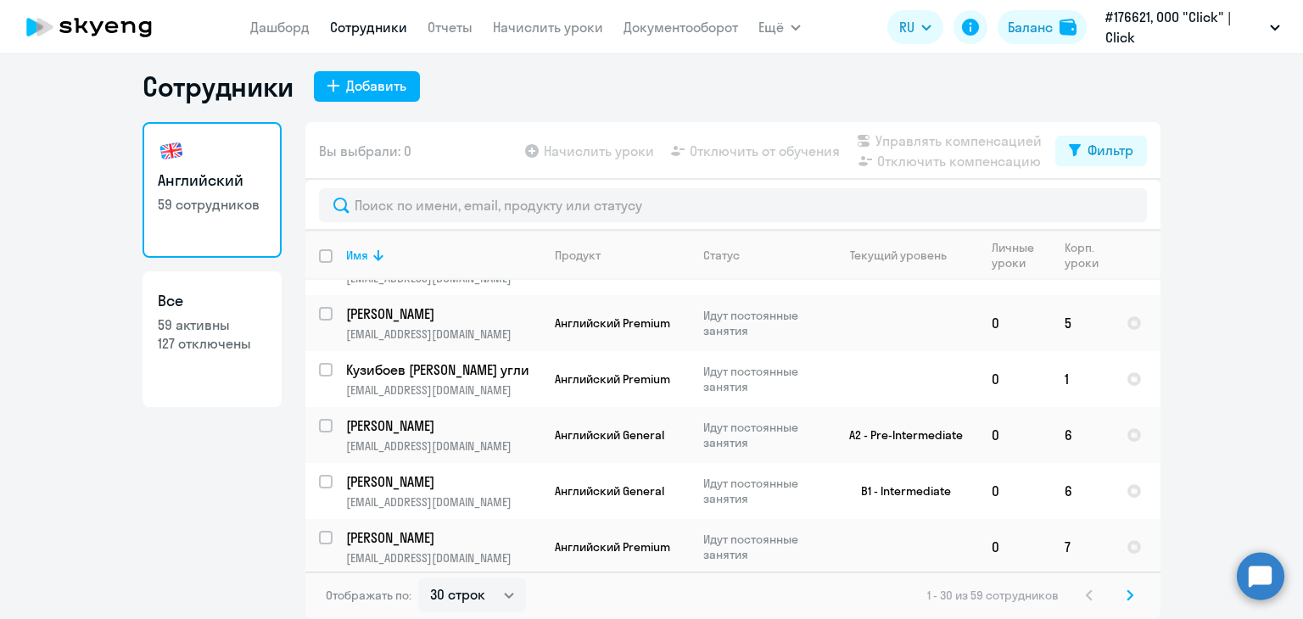
click at [1120, 592] on svg-icon at bounding box center [1130, 596] width 20 height 20
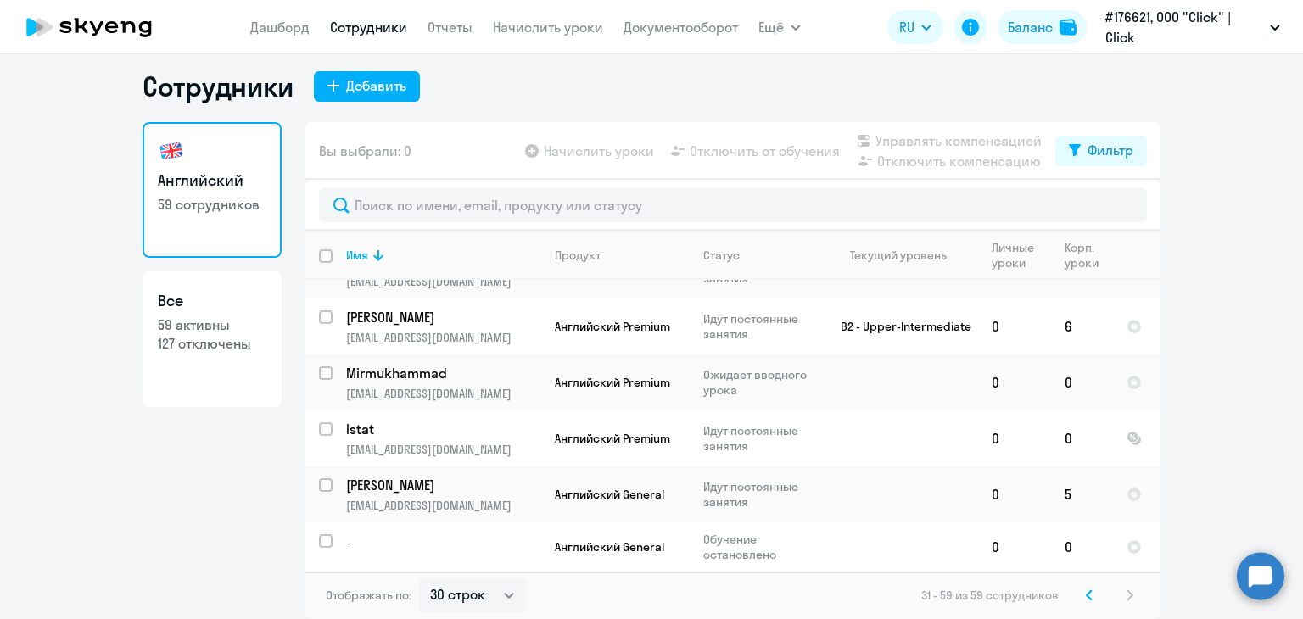
scroll to position [1422, 0]
click at [495, 367] on p "Mirmukhammad" at bounding box center [442, 373] width 192 height 19
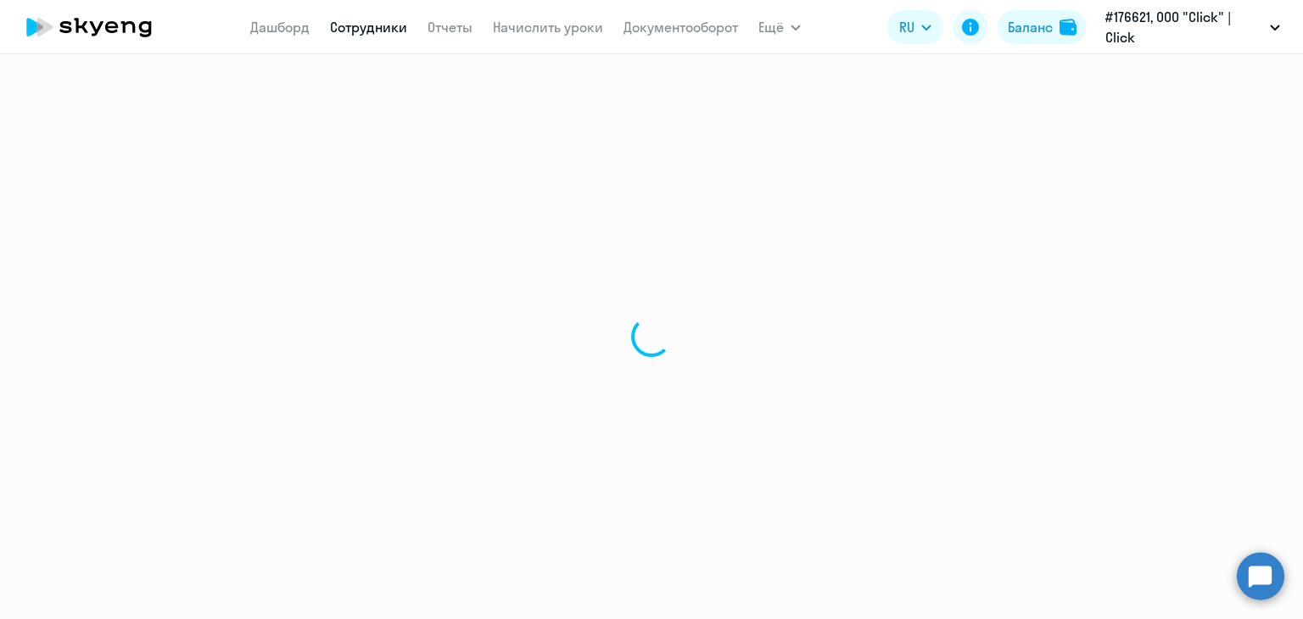
select select "english"
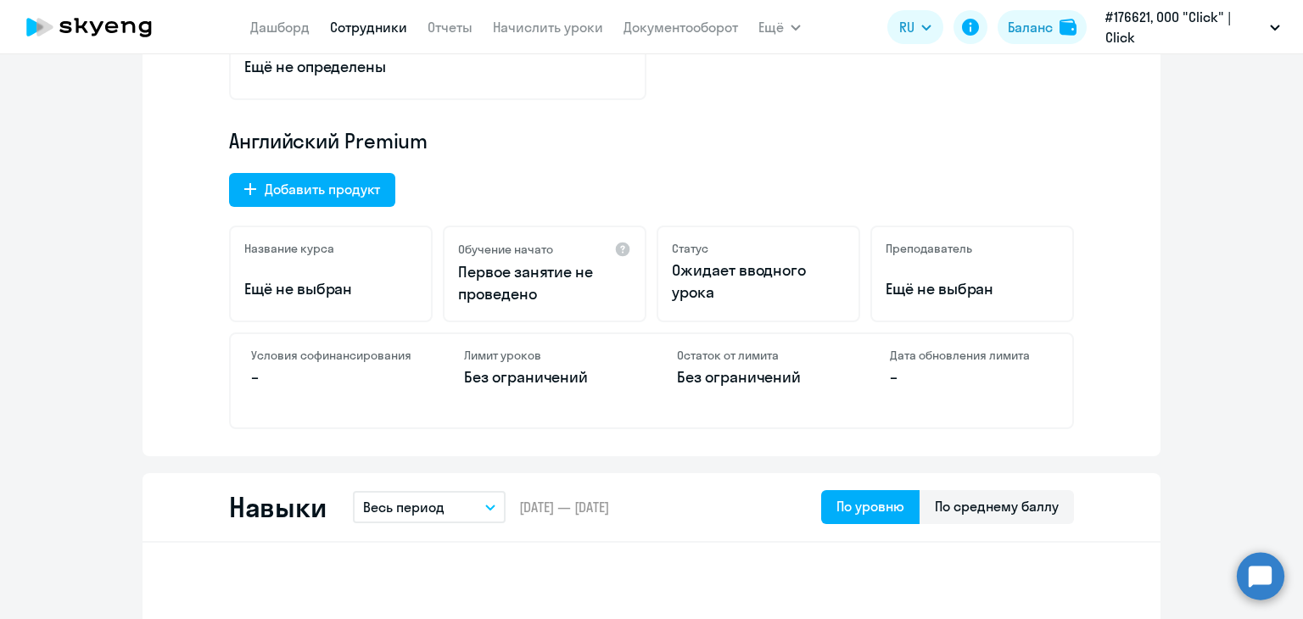
scroll to position [509, 0]
